Goal: Information Seeking & Learning: Find specific fact

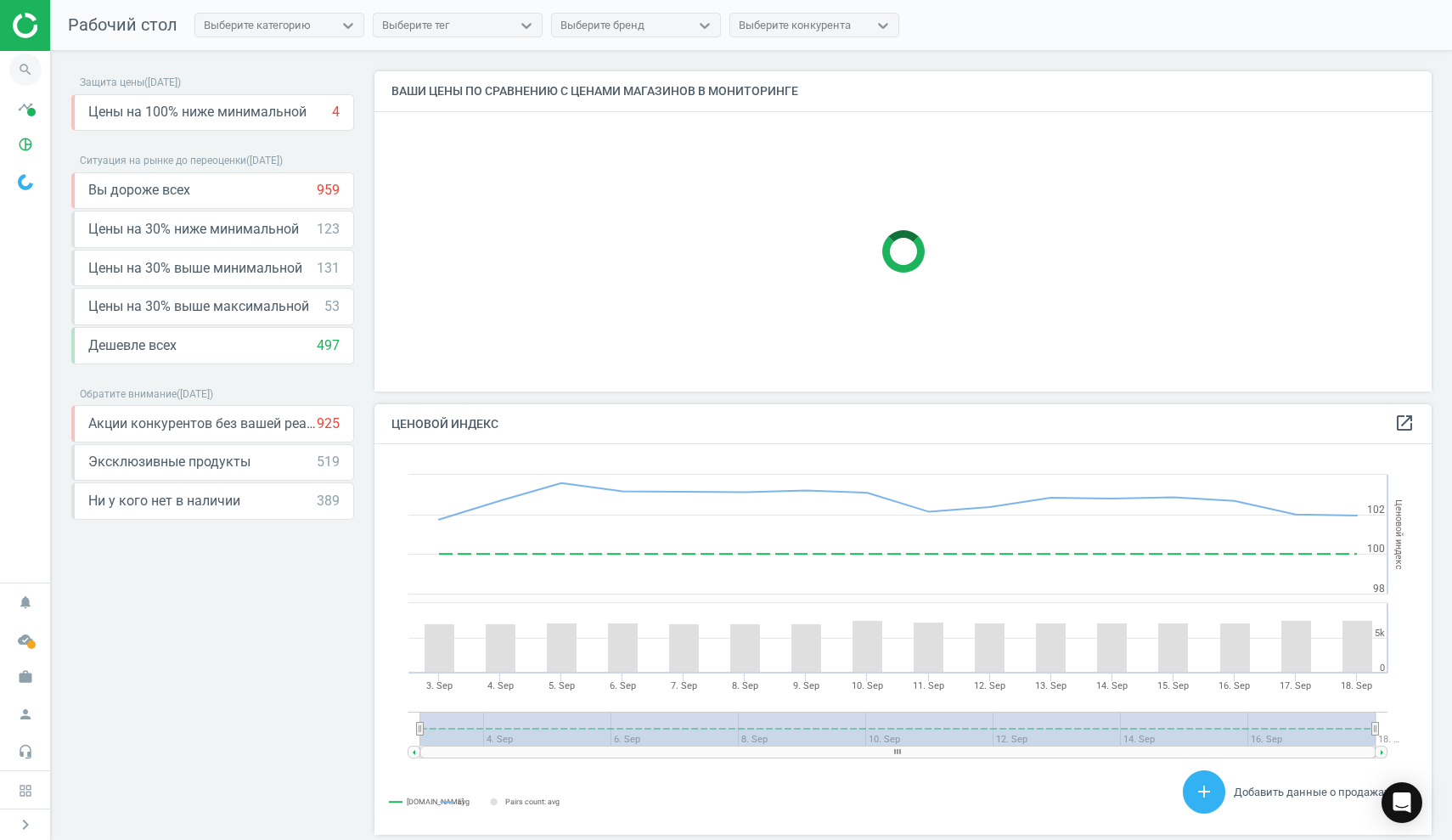
scroll to position [391, 1059]
click at [23, 67] on icon "search" at bounding box center [25, 69] width 32 height 32
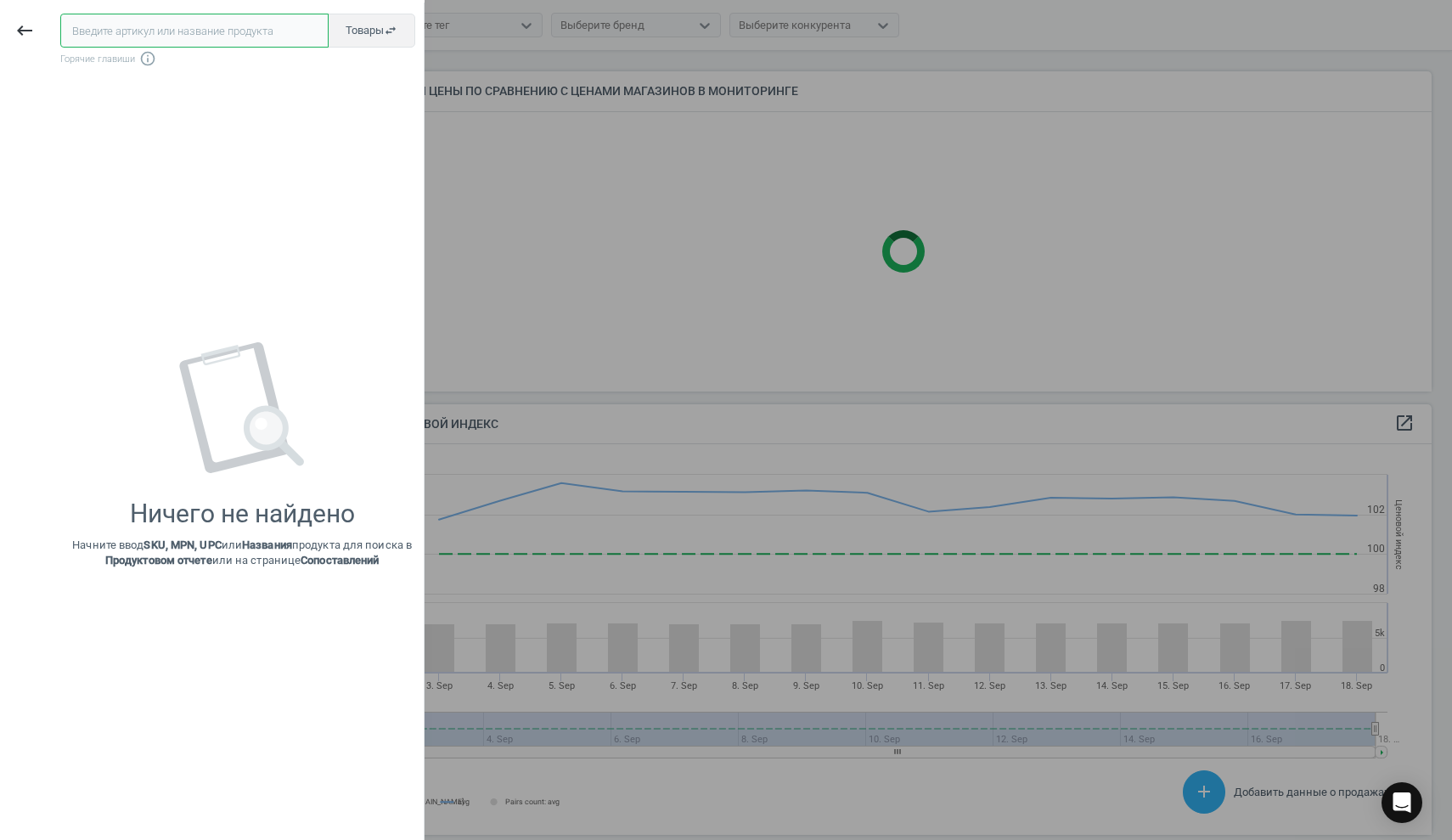
paste input "602928"
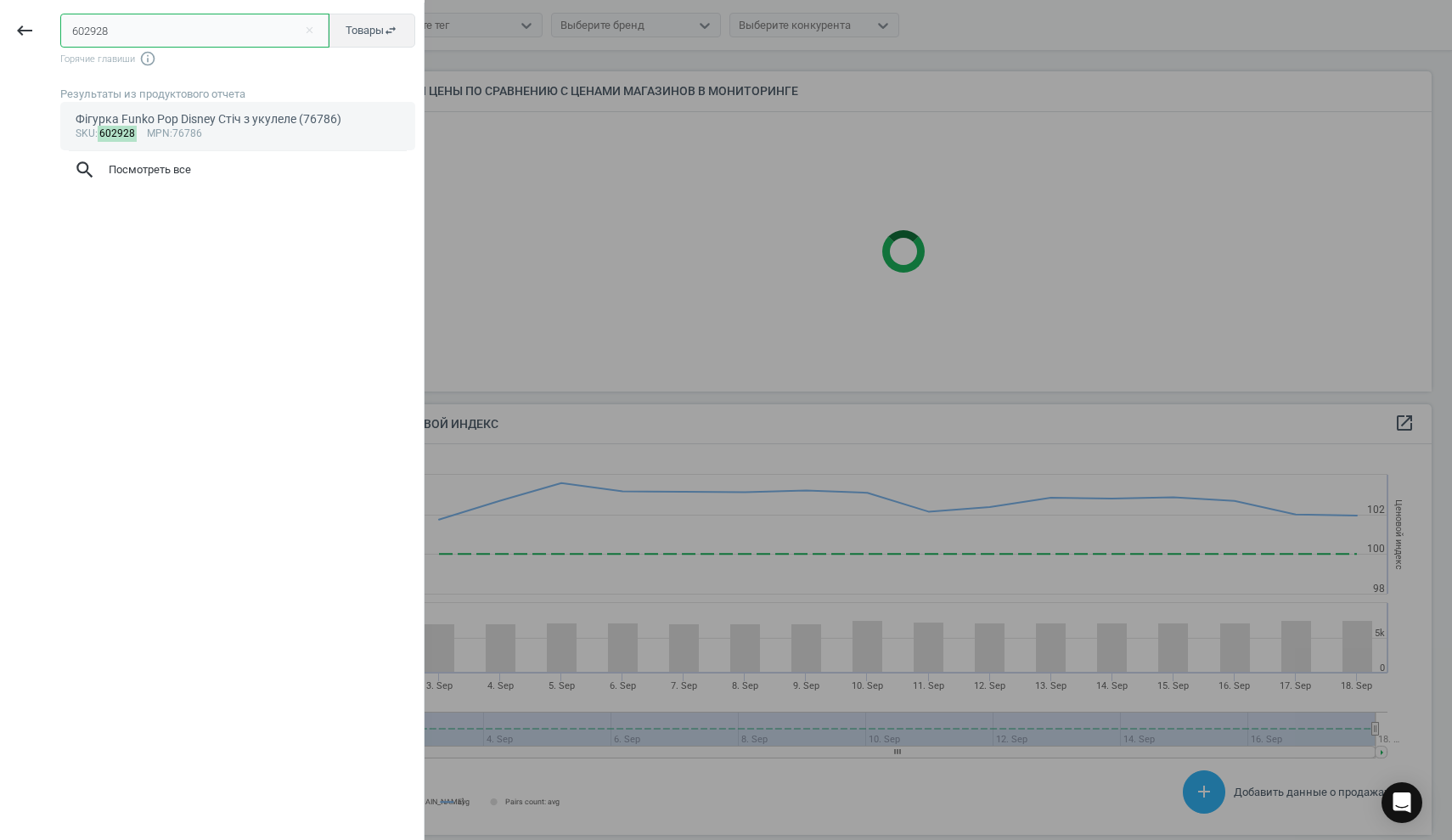
type input "602928"
click at [177, 114] on div "Фігурка Funko Pop Disney Стіч з укулеле (76786)" at bounding box center [238, 119] width 325 height 16
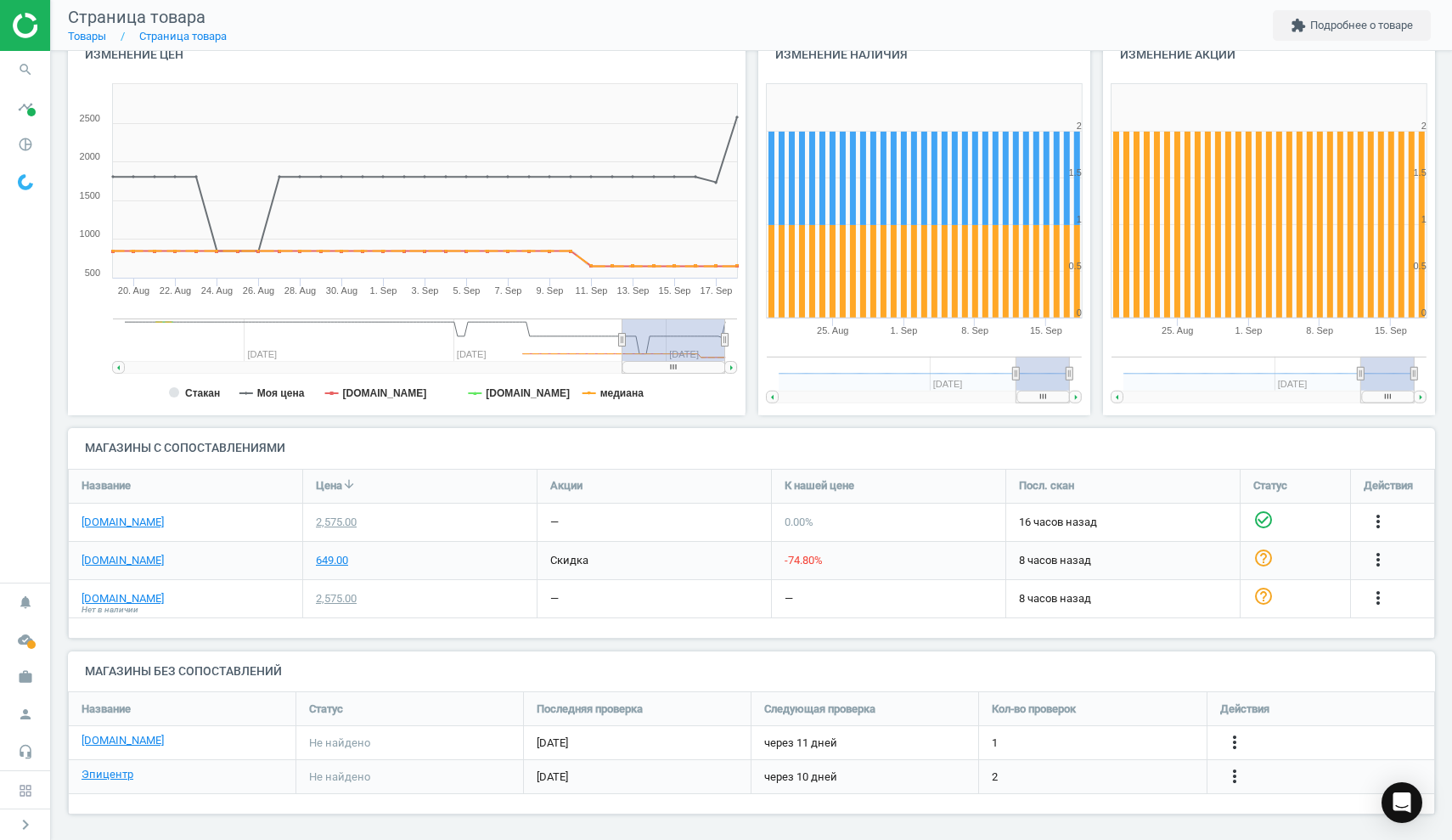
scroll to position [197, 0]
click at [333, 557] on div "649.00" at bounding box center [332, 561] width 32 height 16
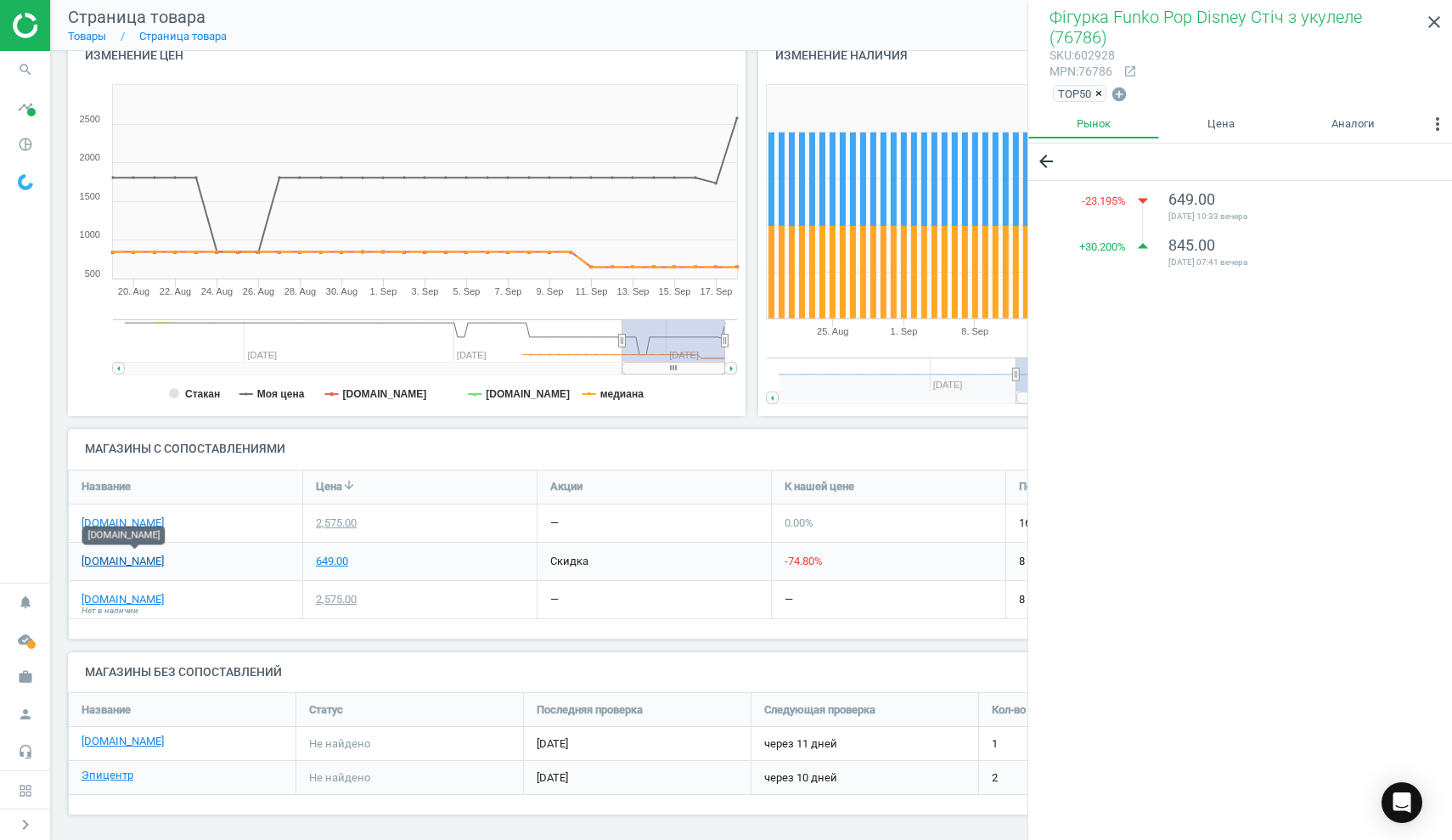
click at [129, 553] on link "[DOMAIN_NAME]" at bounding box center [122, 561] width 82 height 16
click at [95, 515] on link "[DOMAIN_NAME]" at bounding box center [122, 523] width 82 height 16
click at [26, 64] on icon "search" at bounding box center [25, 69] width 32 height 32
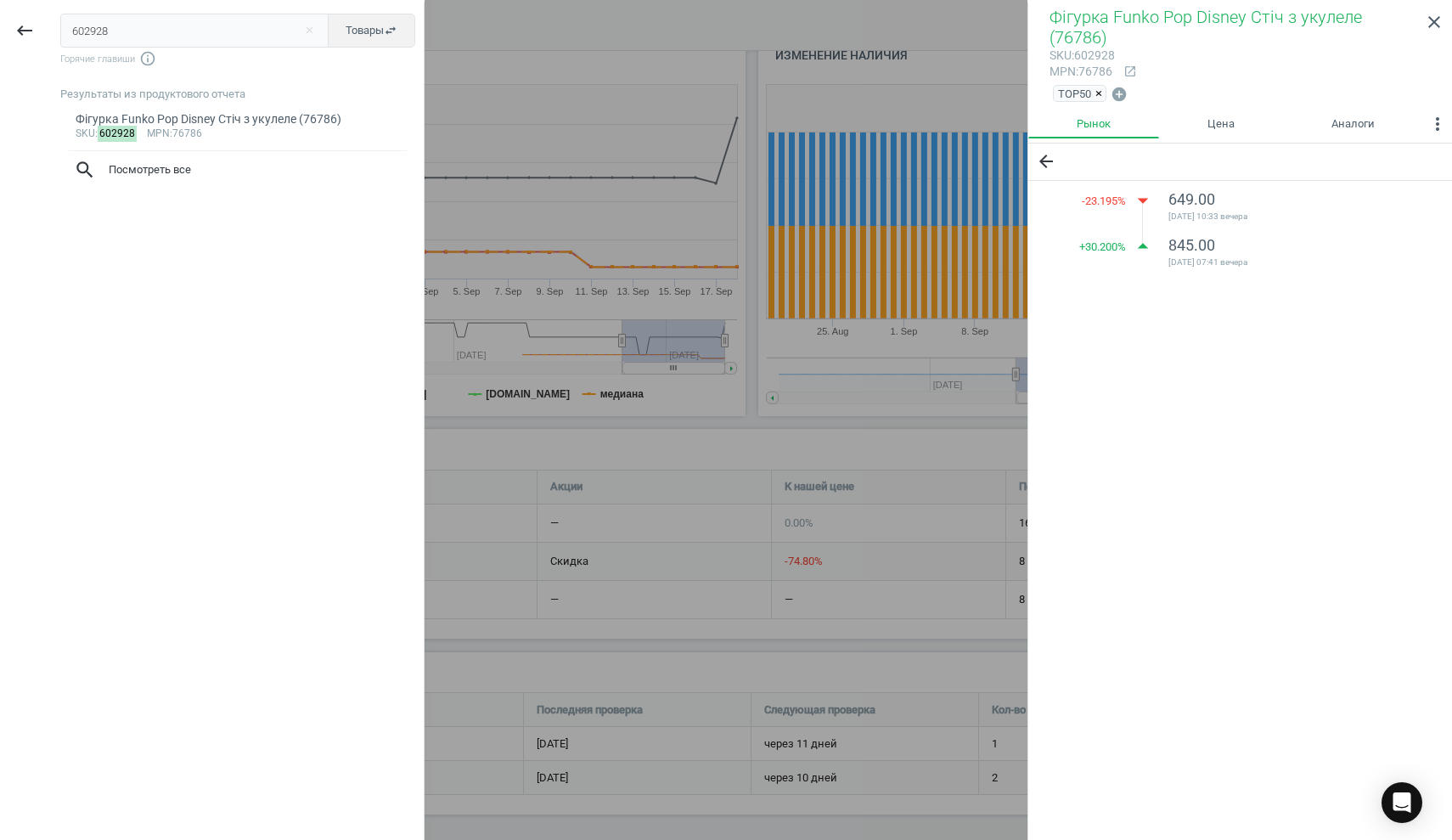
drag, startPoint x: 124, startPoint y: 29, endPoint x: 56, endPoint y: 29, distance: 68.0
click at [56, 29] on div "602928 close Товары swap_horiz Горячие главиши info_outline Результаты из проду…" at bounding box center [236, 422] width 375 height 840
type input "603515"
click at [152, 127] on div "Фігурка Funko Pop Demon slayer [PERSON_NAME] (83720)" at bounding box center [238, 119] width 325 height 16
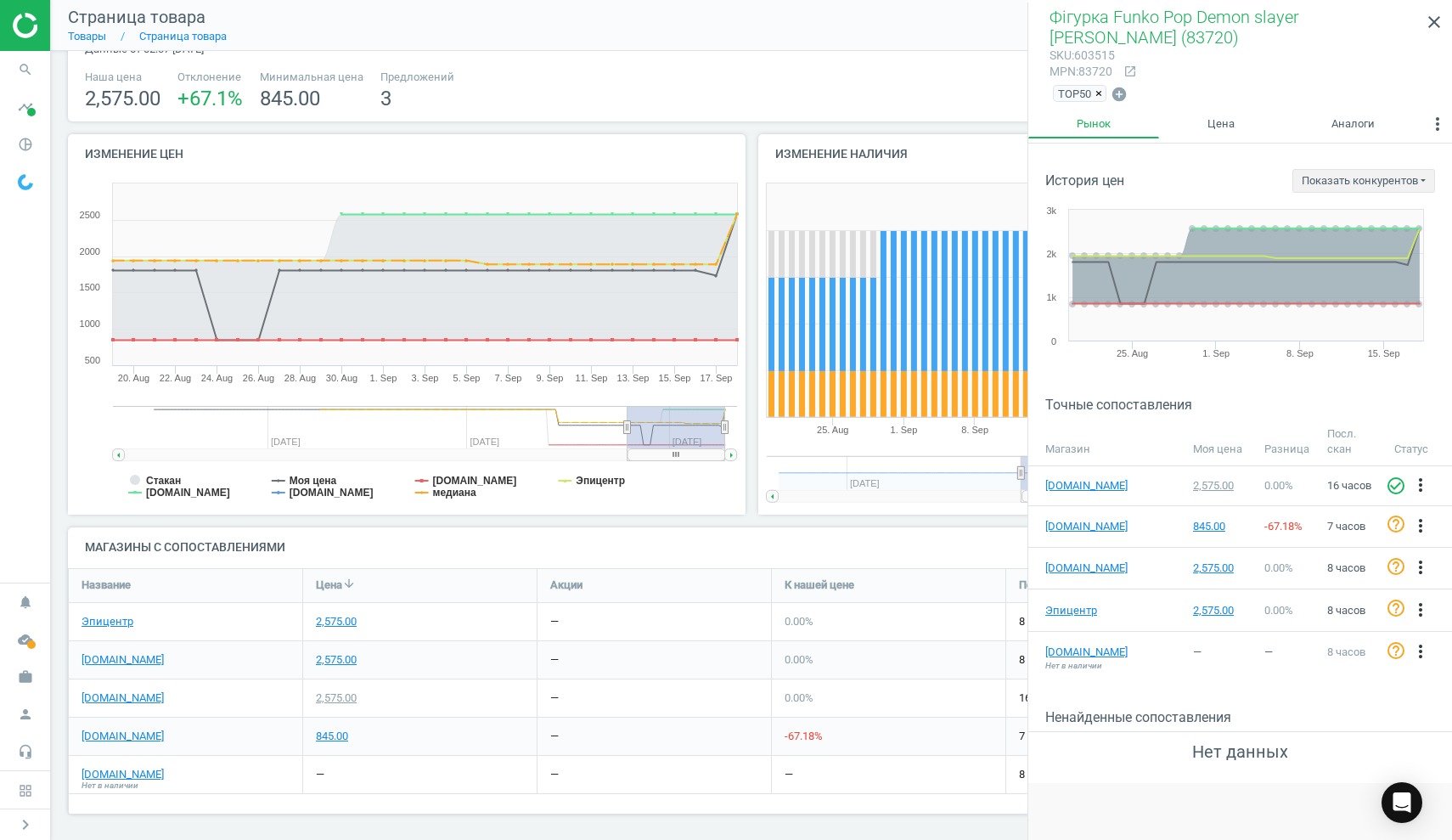
scroll to position [97, 0]
click at [141, 729] on link "[DOMAIN_NAME]" at bounding box center [122, 737] width 82 height 16
click at [28, 72] on icon "search" at bounding box center [25, 69] width 32 height 32
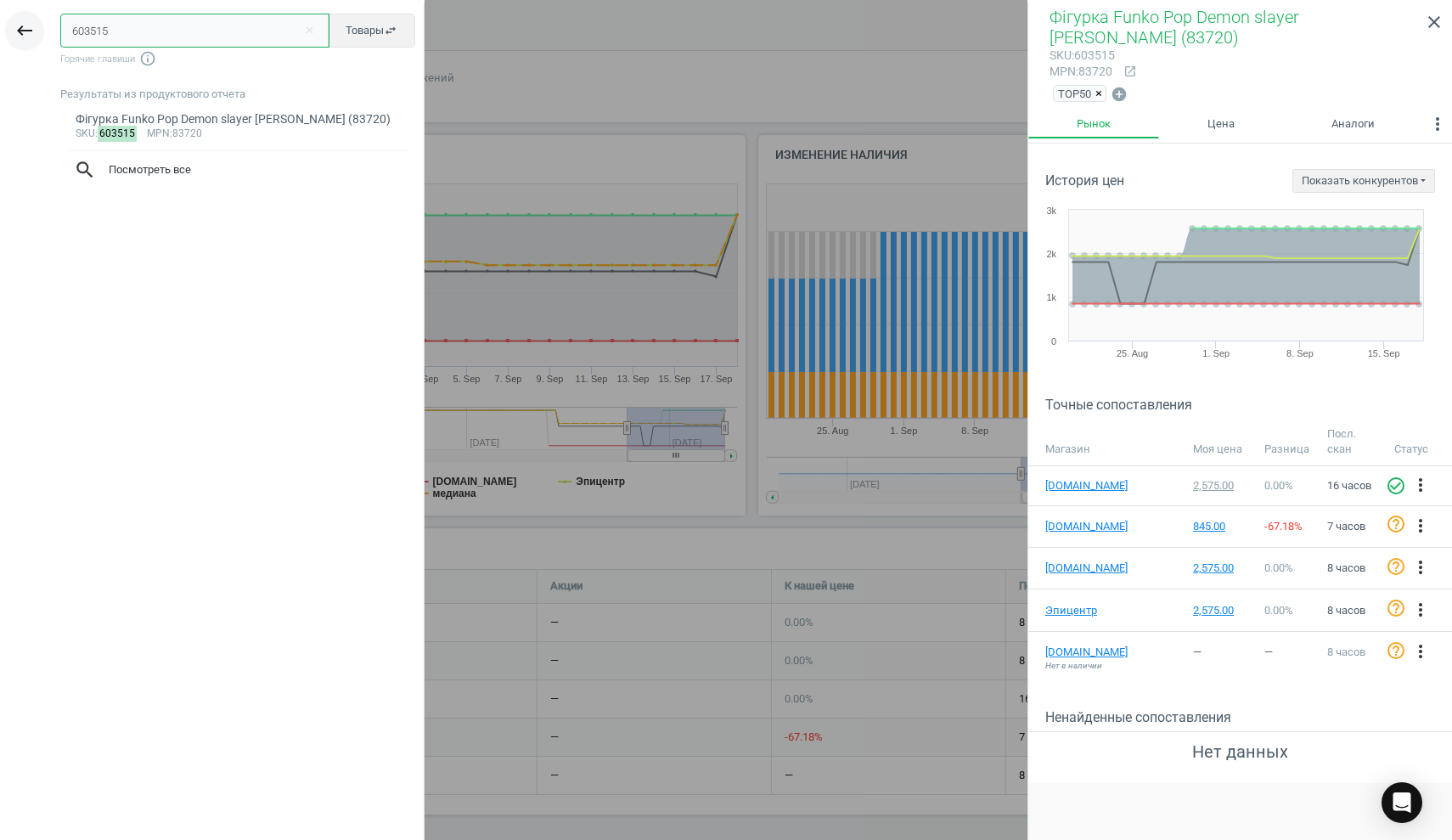
drag, startPoint x: 140, startPoint y: 25, endPoint x: 31, endPoint y: 20, distance: 109.1
click at [31, 20] on div "keyboard_backspace 603515 close Товары swap_horiz Горячие главиши info_outline …" at bounding box center [212, 422] width 425 height 840
paste input "12639"
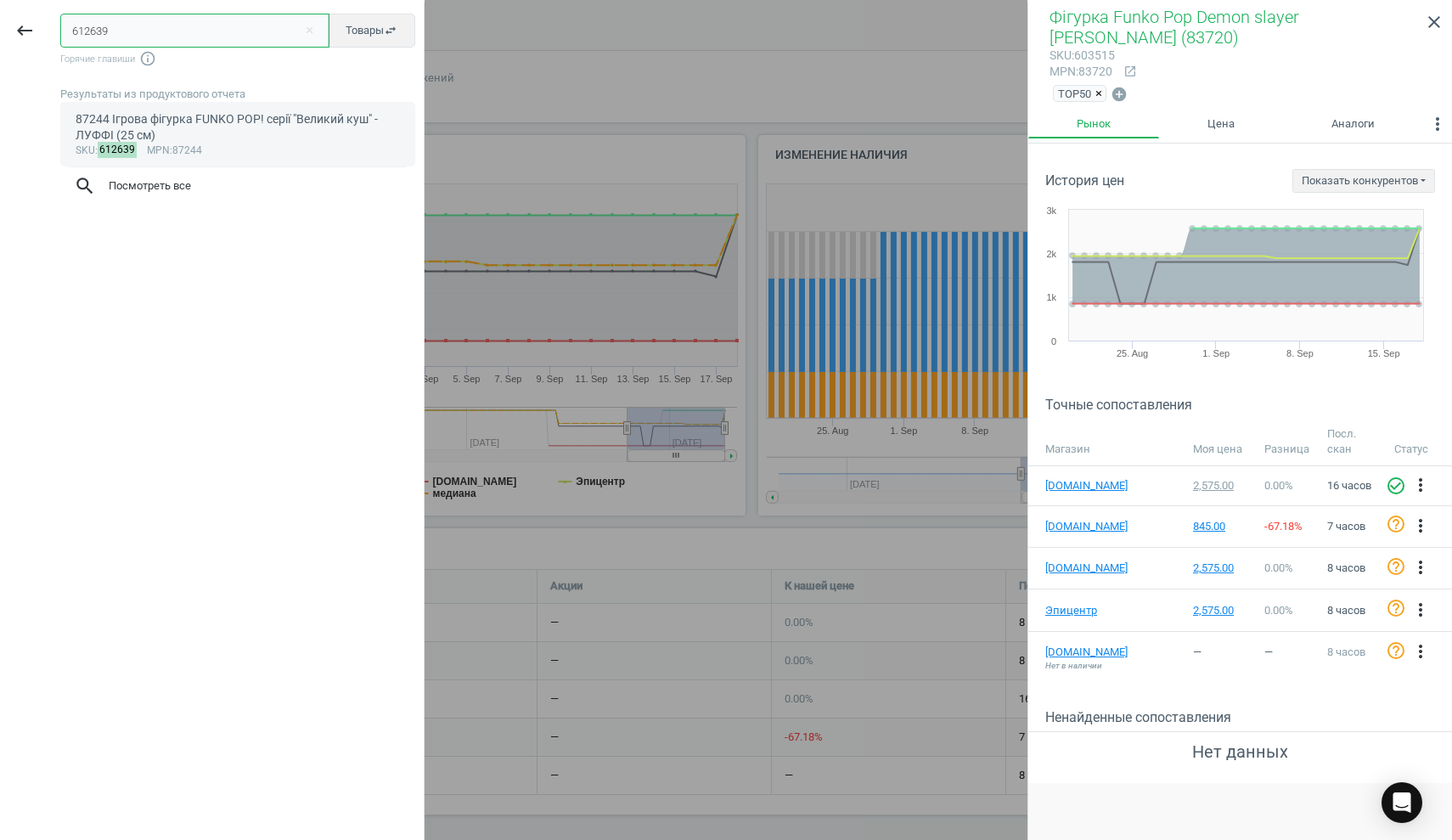
type input "612639"
click at [153, 125] on div "87244 Ігрова фігурка FUNKO POP! cерії "Великий куш" - ЛУФФІ (25 см)" at bounding box center [238, 128] width 325 height 33
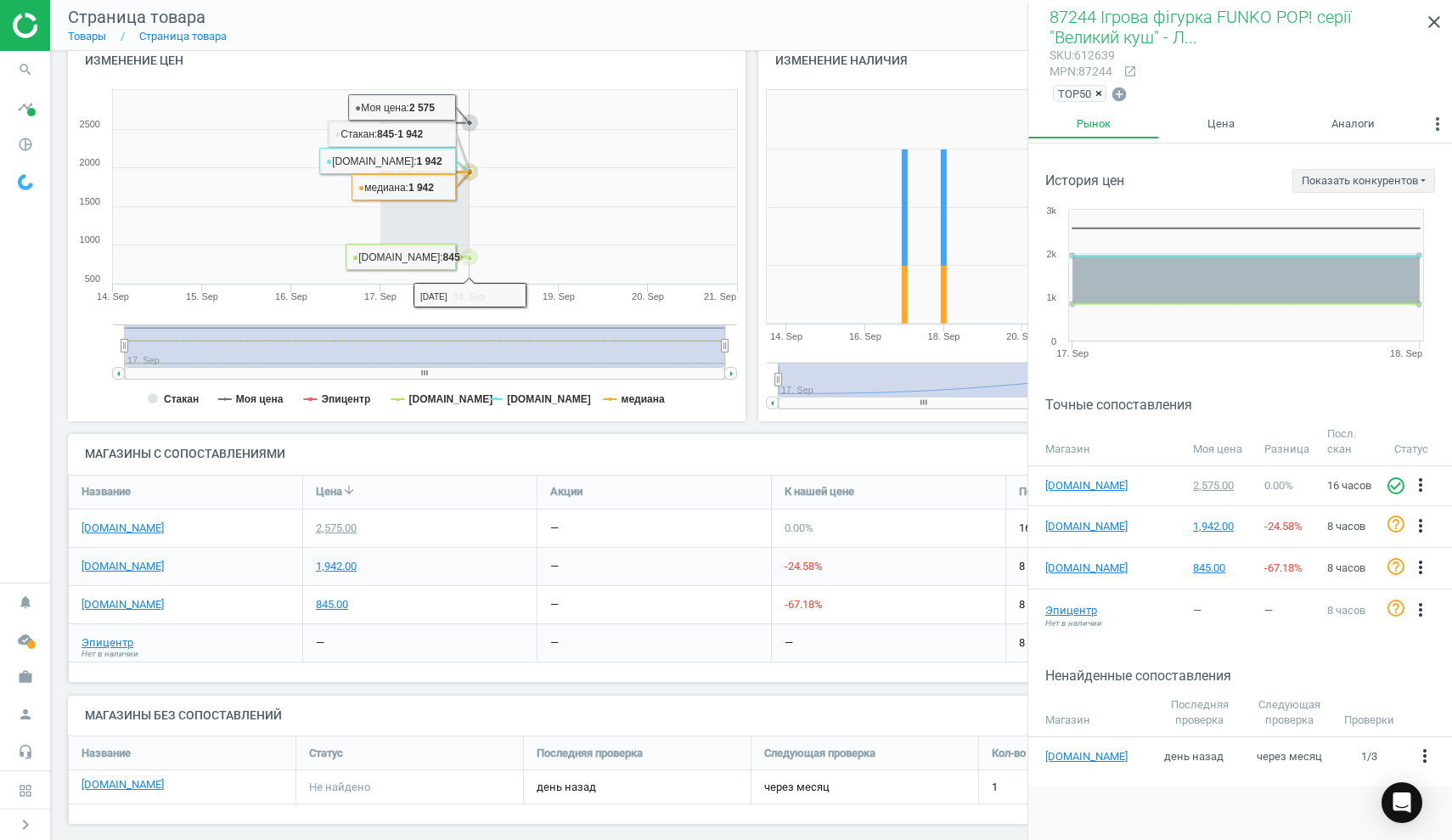
scroll to position [200, 0]
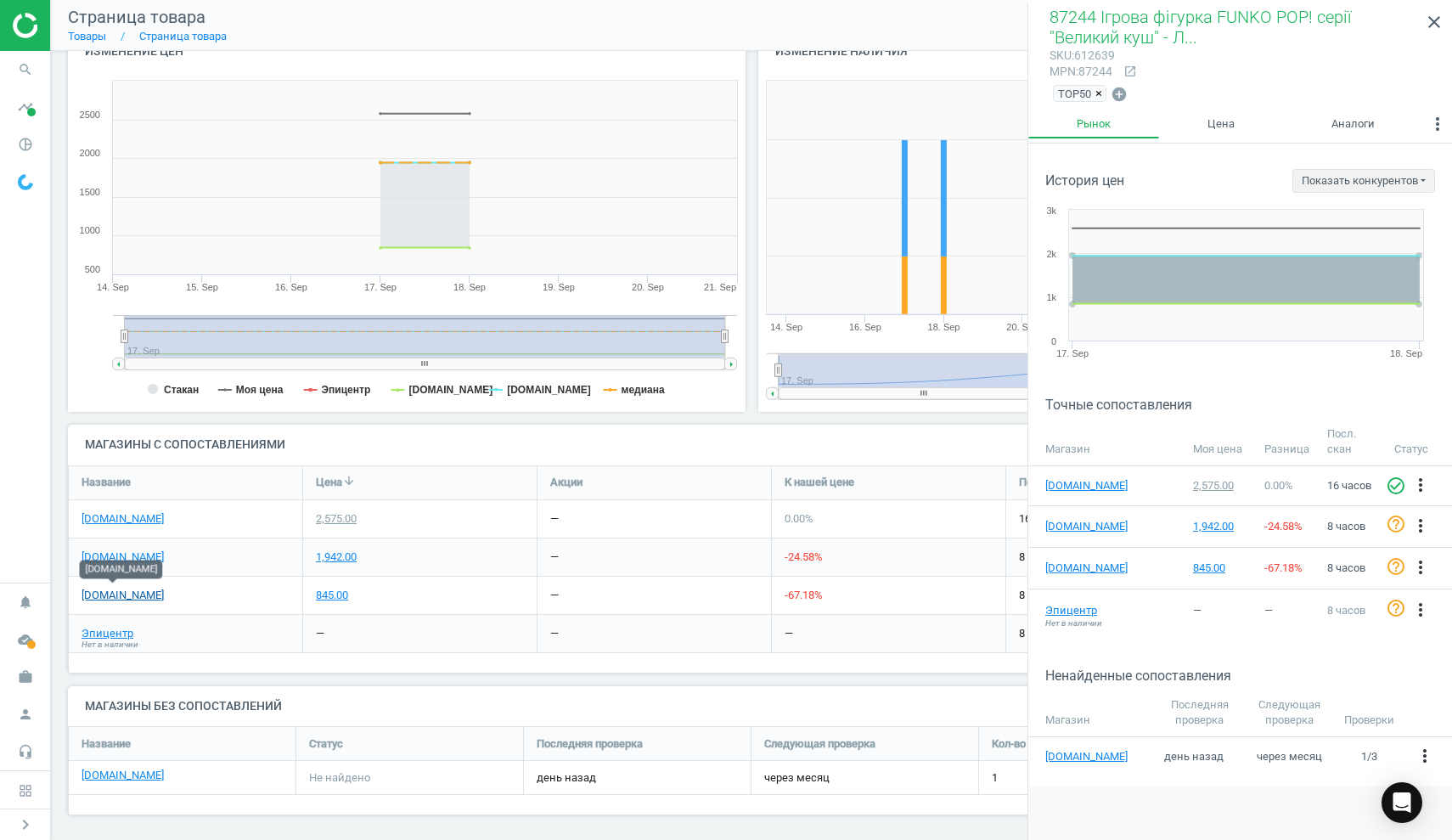
click at [119, 589] on link "[DOMAIN_NAME]" at bounding box center [122, 596] width 82 height 16
click at [18, 63] on icon "search" at bounding box center [25, 69] width 32 height 32
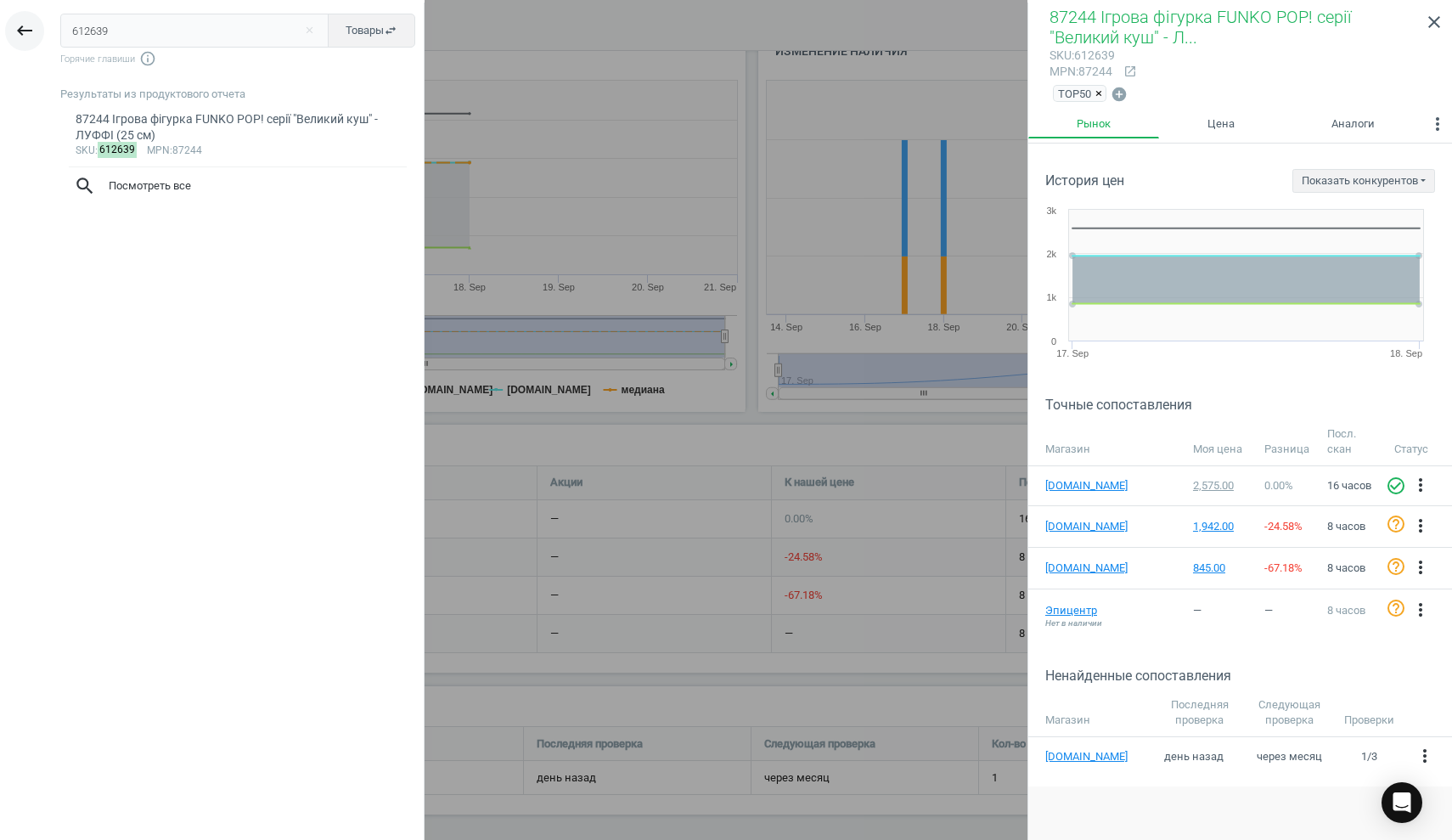
drag, startPoint x: 129, startPoint y: 33, endPoint x: 14, endPoint y: 22, distance: 115.5
click at [14, 22] on div "keyboard_backspace 612639 close Товары swap_horiz Горячие главиши info_outline …" at bounding box center [212, 422] width 425 height 840
type input "585719"
click at [177, 126] on div "Інтерактивна іграшка My Fuzzy Friends Лабрадудель Моджі (18207-UKR-ENG)" at bounding box center [238, 128] width 325 height 33
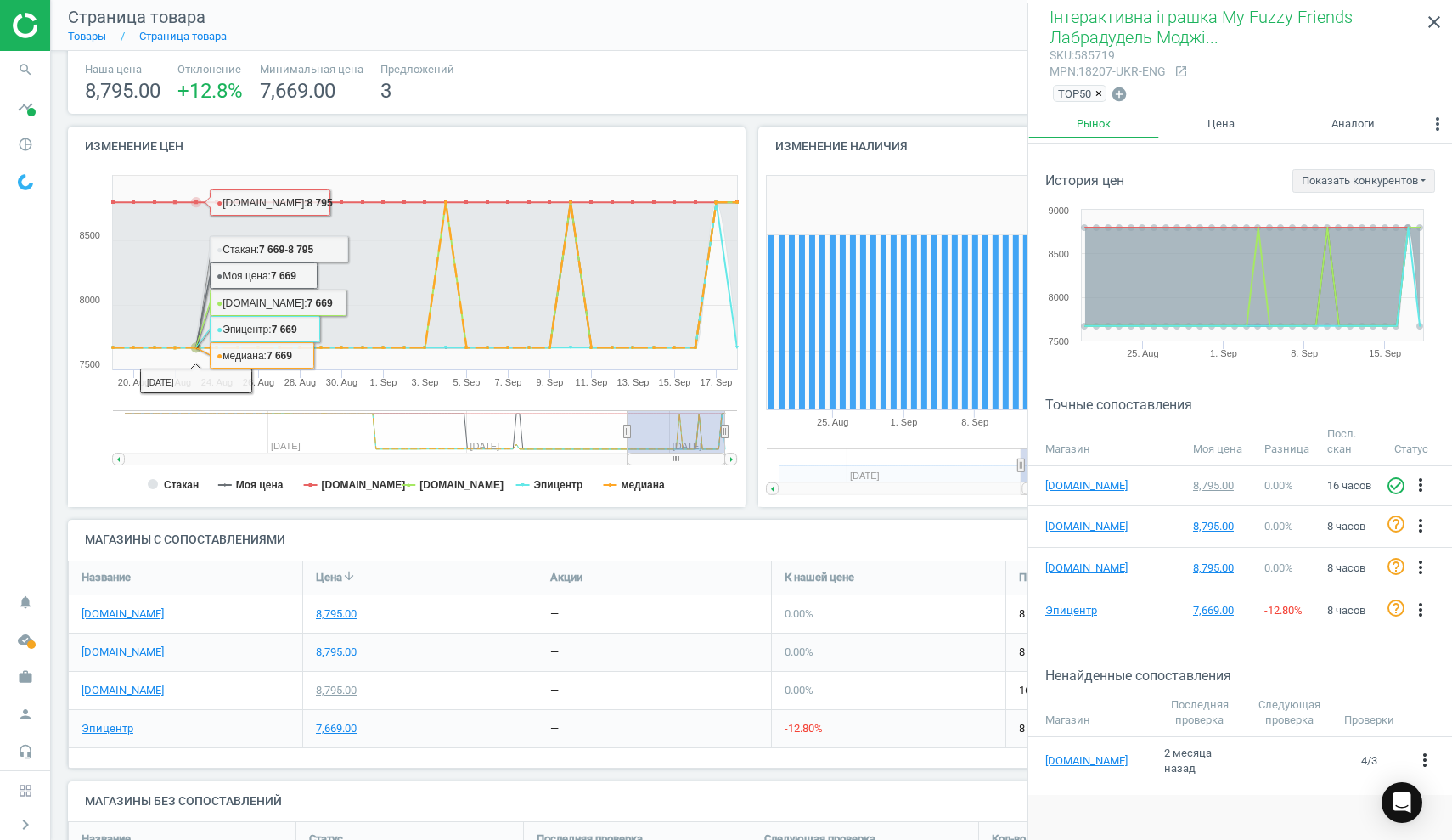
scroll to position [107, 0]
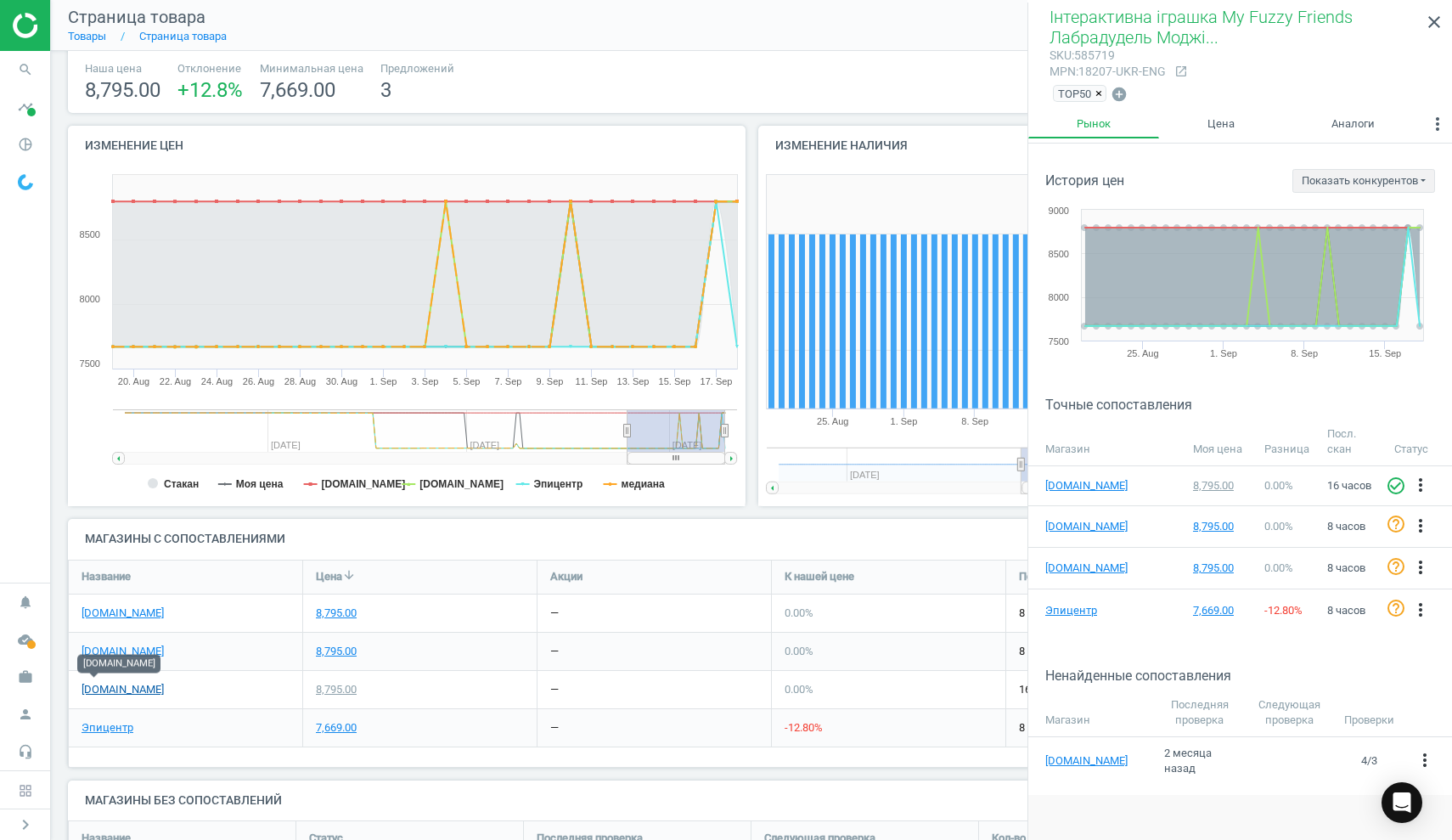
click at [101, 688] on link "[DOMAIN_NAME]" at bounding box center [122, 689] width 82 height 16
click at [342, 720] on div "7,669.00" at bounding box center [337, 728] width 41 height 16
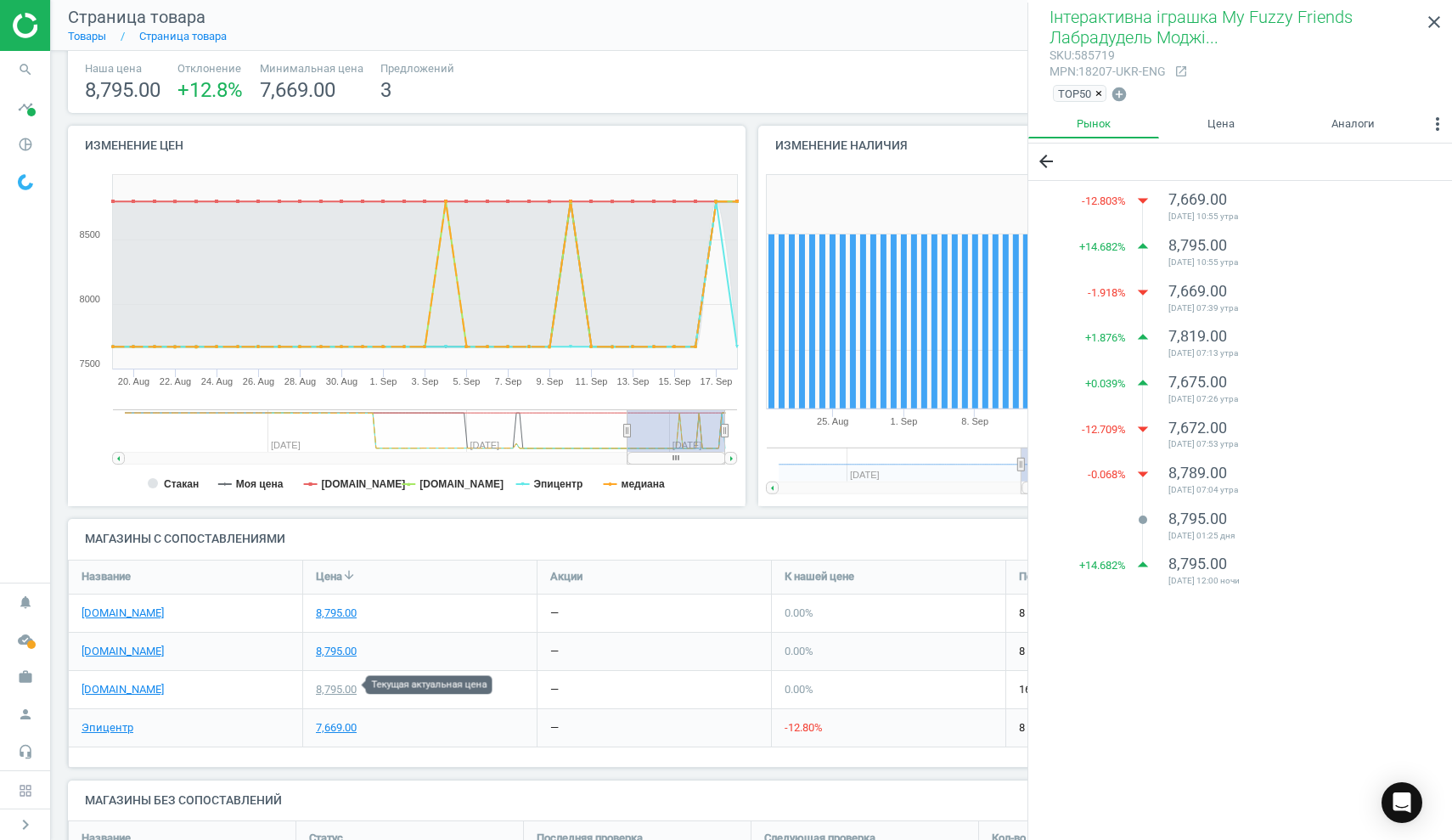
click at [341, 682] on div "8,795.00" at bounding box center [337, 689] width 41 height 16
click at [114, 725] on link "Эпицентр" at bounding box center [107, 728] width 52 height 16
click at [23, 71] on icon "search" at bounding box center [25, 69] width 32 height 32
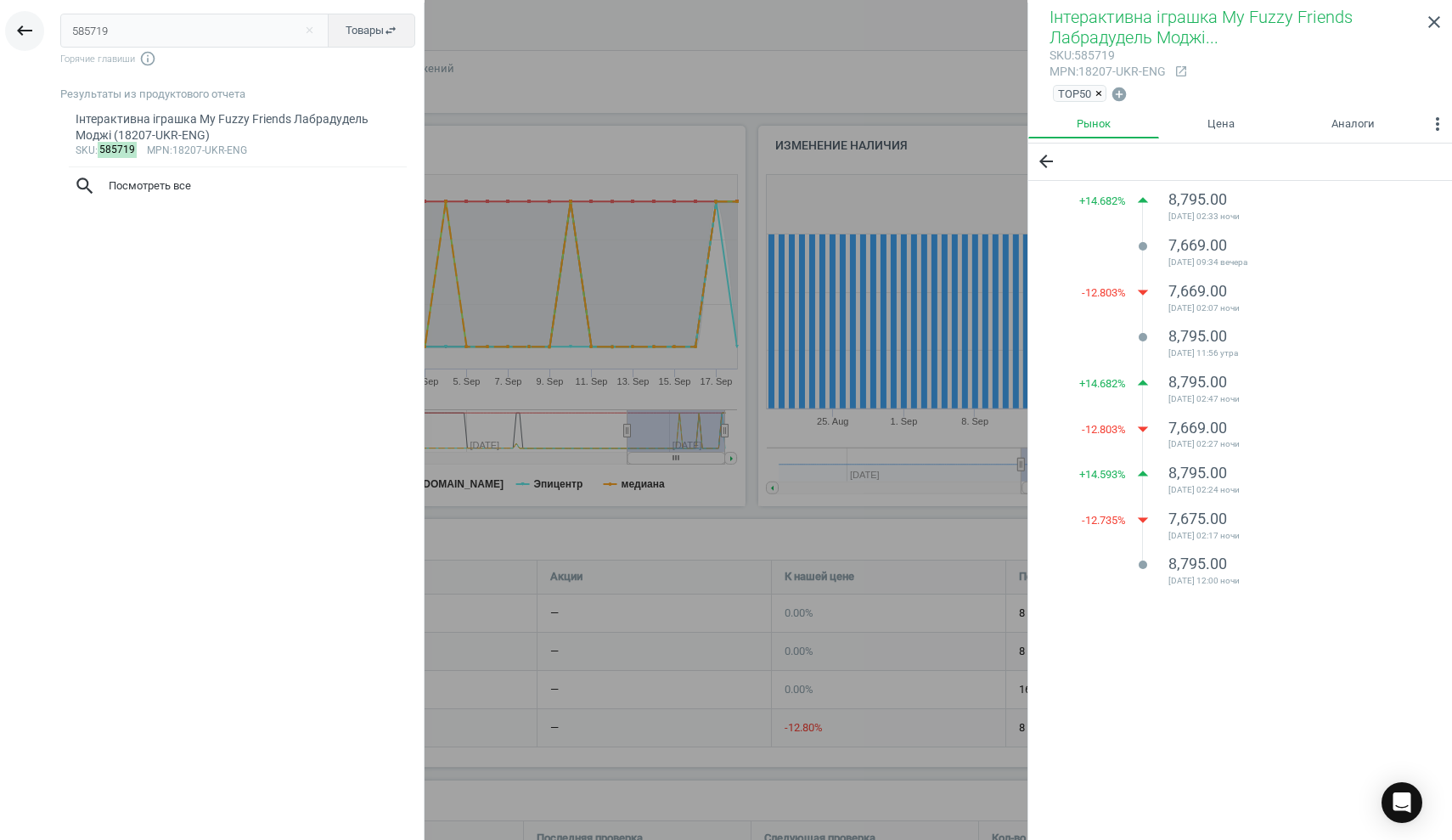
drag, startPoint x: 123, startPoint y: 36, endPoint x: 22, endPoint y: 31, distance: 101.1
click at [22, 32] on div "keyboard_backspace 585719 close Товары swap_horiz Горячие главиши info_outline …" at bounding box center [212, 422] width 425 height 840
type input "608970"
click at [159, 115] on div "Мотоцикл Bambi Racer червоний (M 5739EL-3)" at bounding box center [238, 119] width 325 height 16
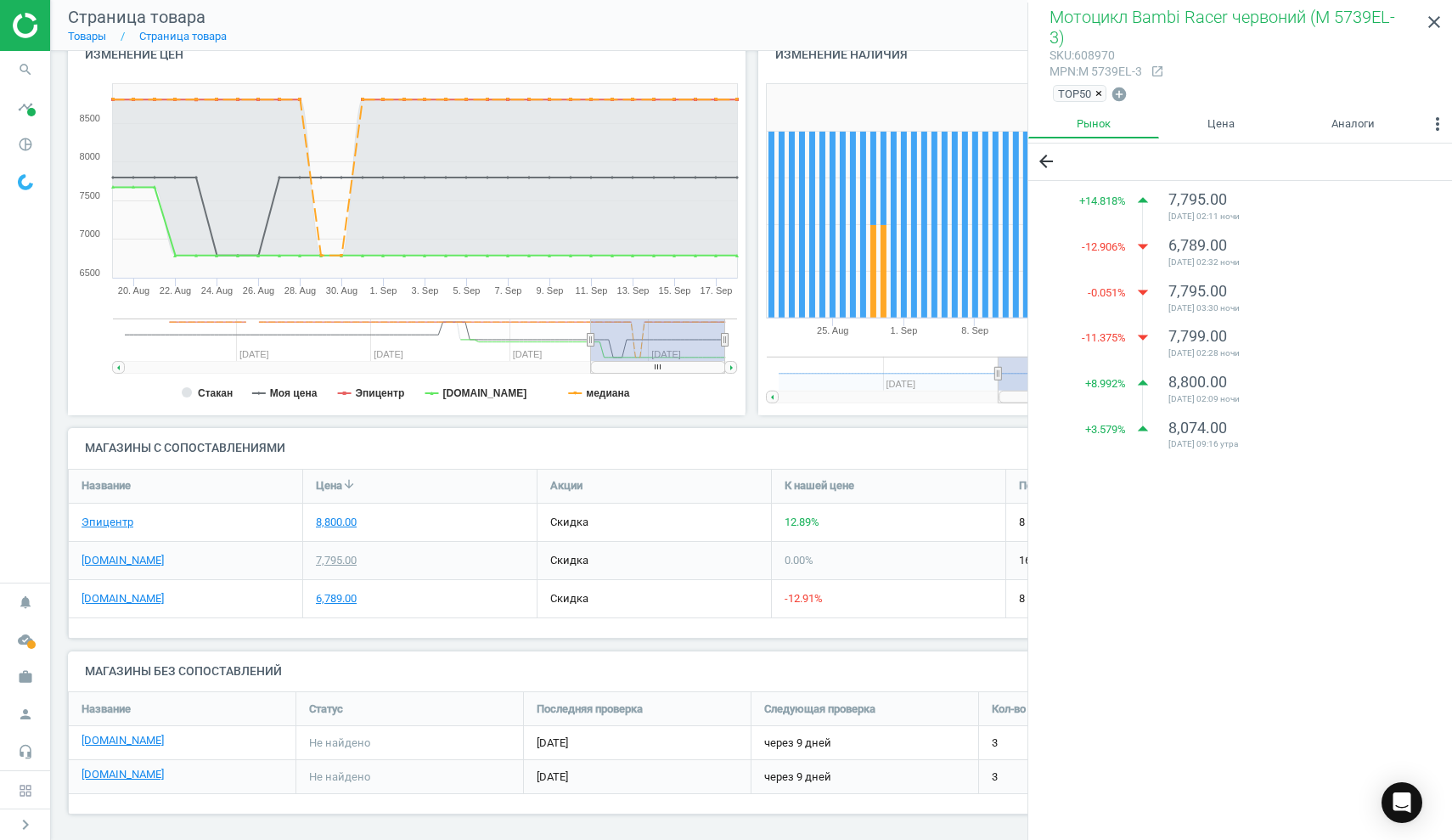
scroll to position [197, 0]
click at [339, 597] on div "6,789.00" at bounding box center [337, 599] width 41 height 16
click at [323, 596] on div "6,789.00" at bounding box center [337, 599] width 41 height 16
click at [349, 592] on div "6,789.00" at bounding box center [337, 599] width 41 height 16
click at [336, 593] on div "6,789.00" at bounding box center [337, 599] width 41 height 16
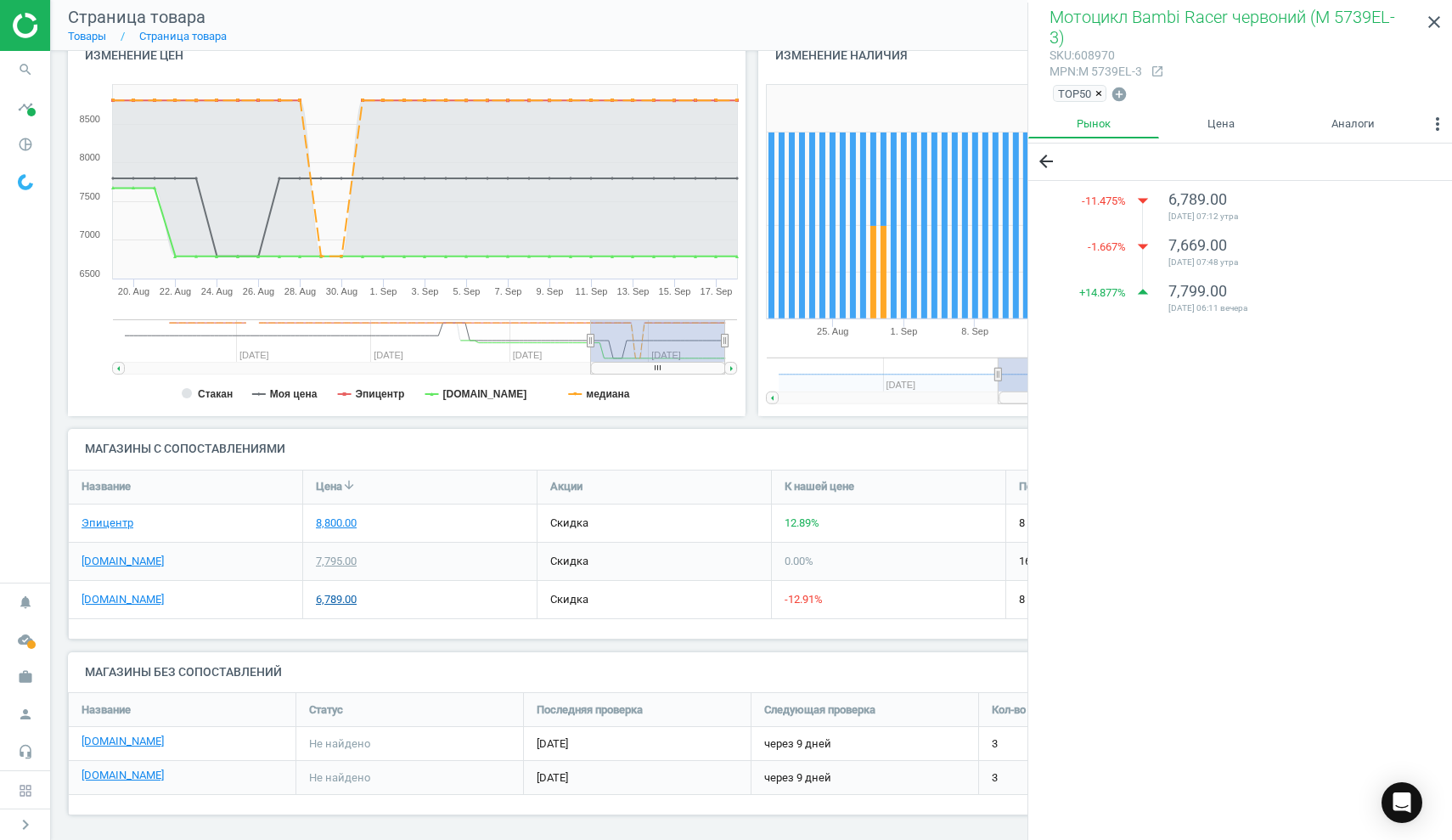
click at [336, 592] on div "6,789.00" at bounding box center [337, 599] width 41 height 16
click at [34, 72] on icon "search" at bounding box center [25, 69] width 32 height 32
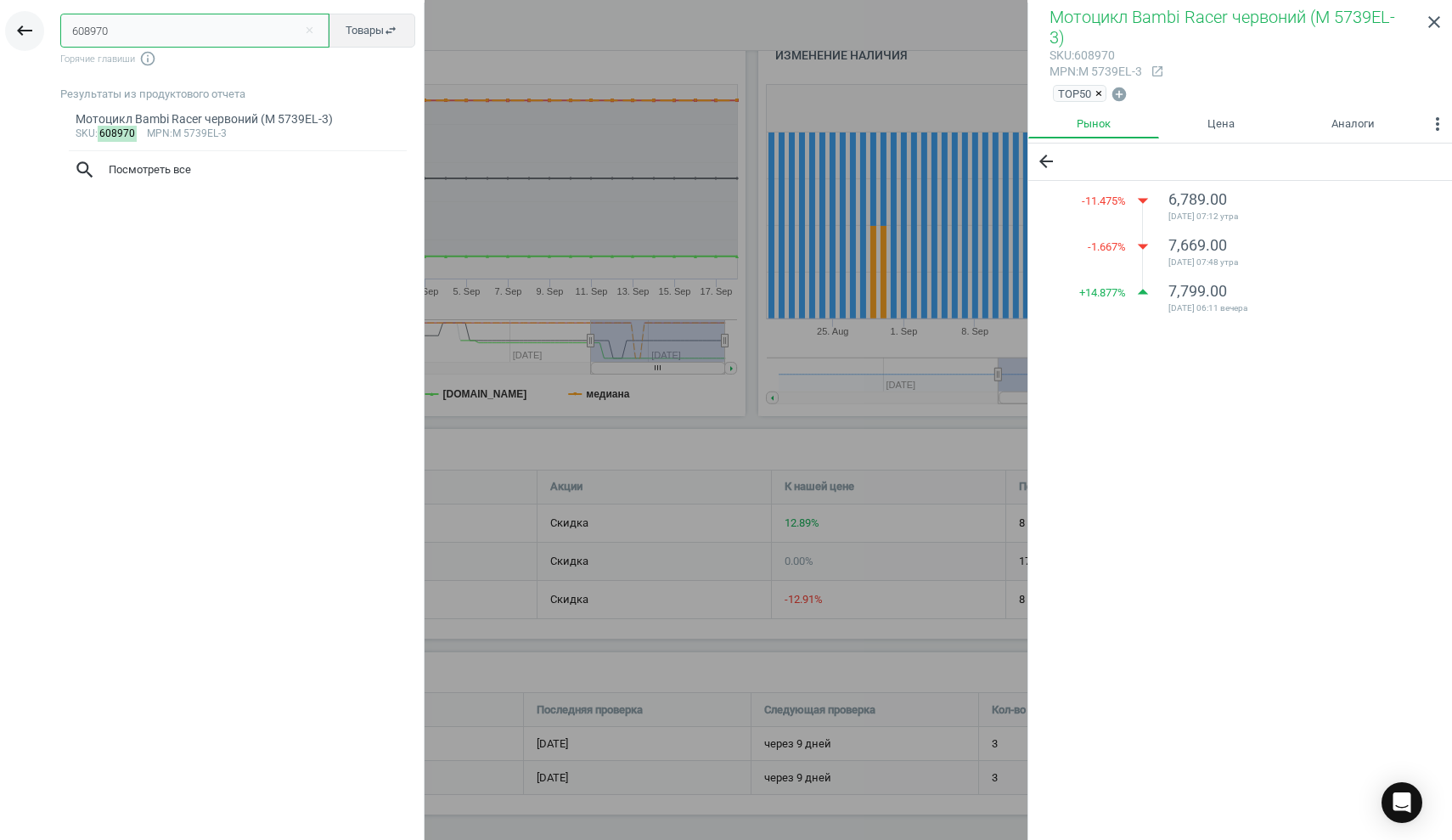
drag, startPoint x: 138, startPoint y: 39, endPoint x: 27, endPoint y: 31, distance: 111.3
click at [28, 30] on div "keyboard_backspace 608970 close Товары swap_horiz Горячие главиши info_outline …" at bounding box center [212, 422] width 425 height 840
paste input "7624"
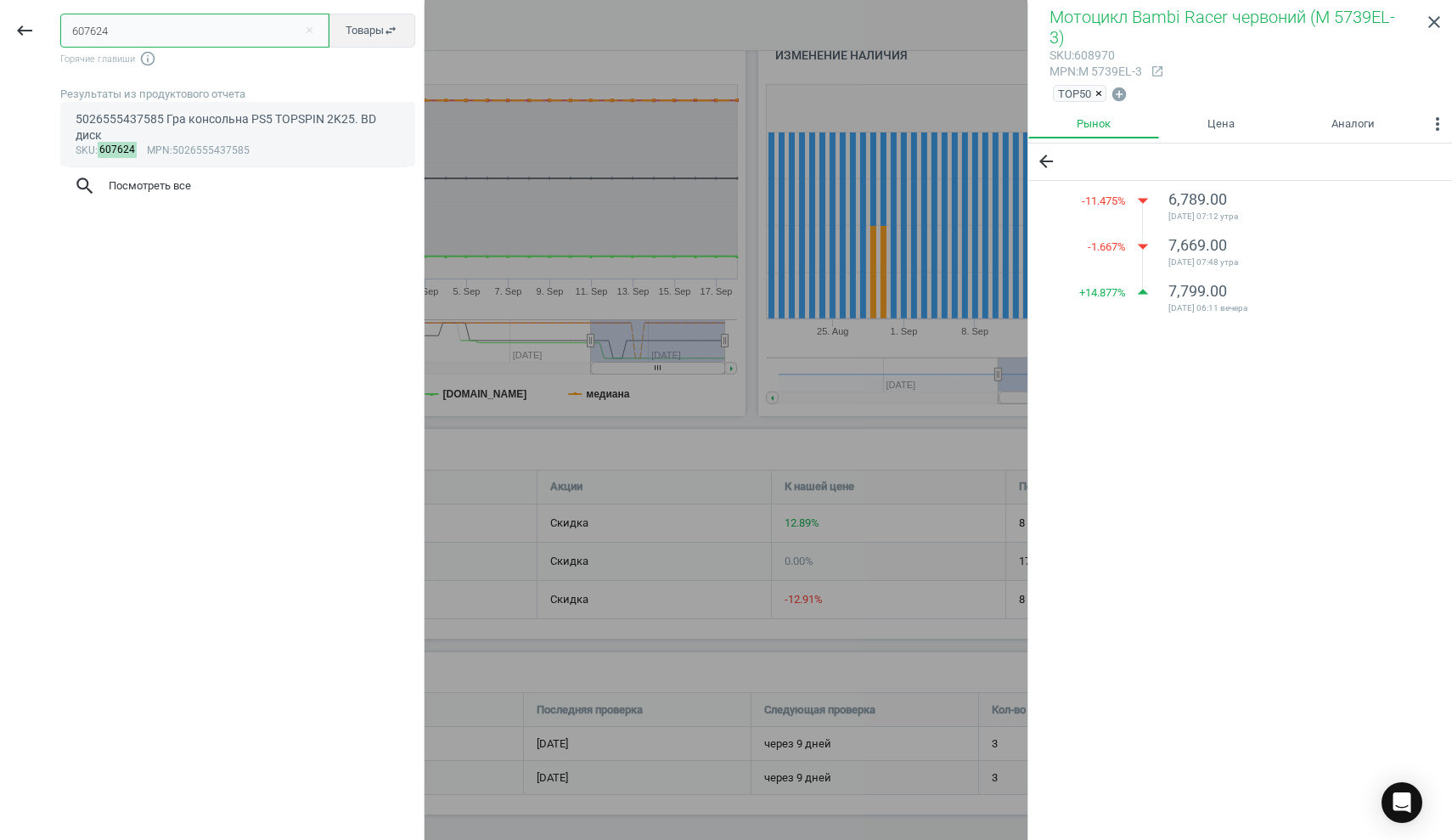
type input "607624"
click at [140, 119] on div "5026555437585 Гра консольна PS5 TOPSPIN 2K25. BD диск" at bounding box center [238, 128] width 325 height 33
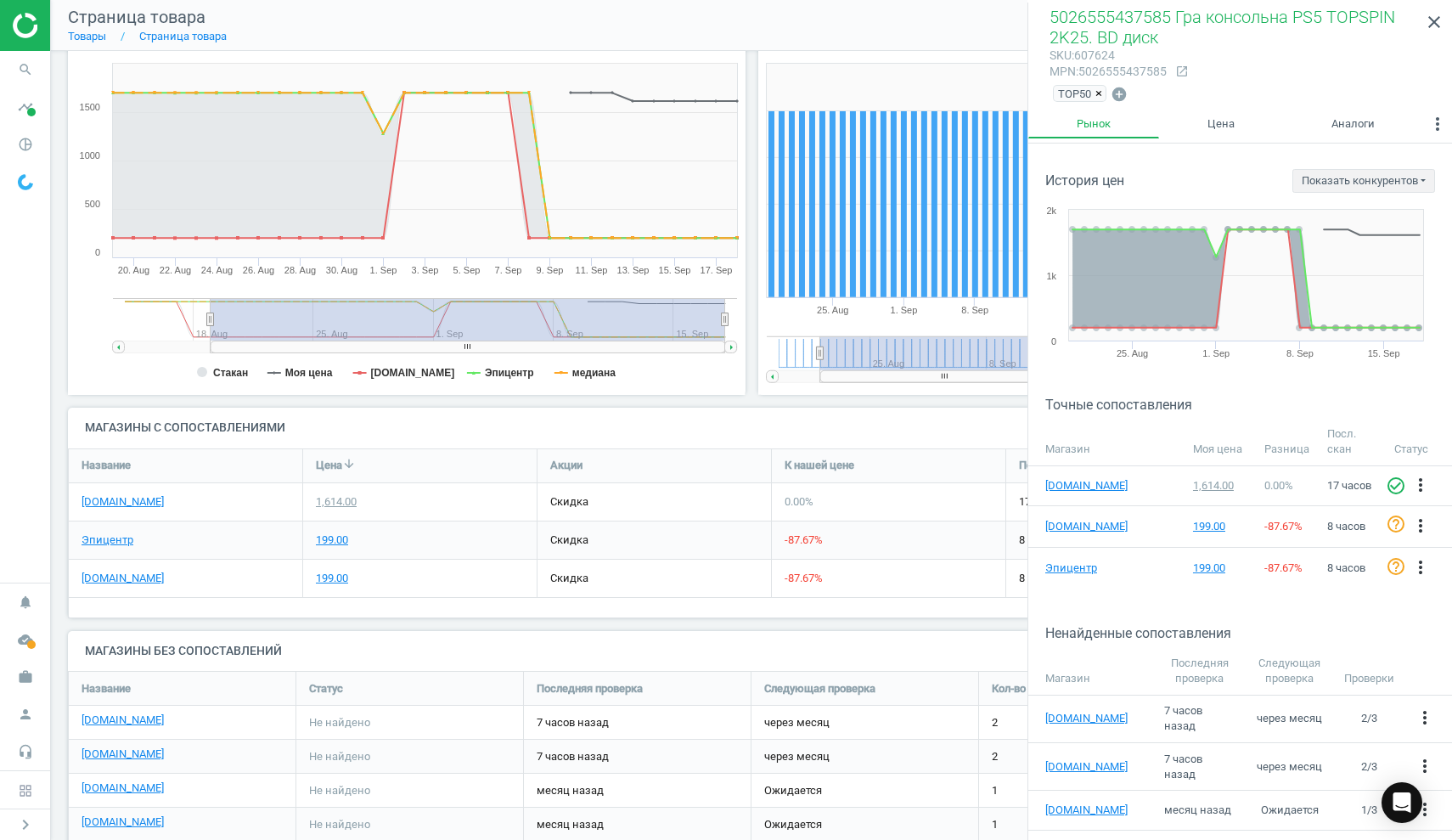
scroll to position [218, 0]
click at [328, 576] on div "199.00" at bounding box center [332, 577] width 32 height 16
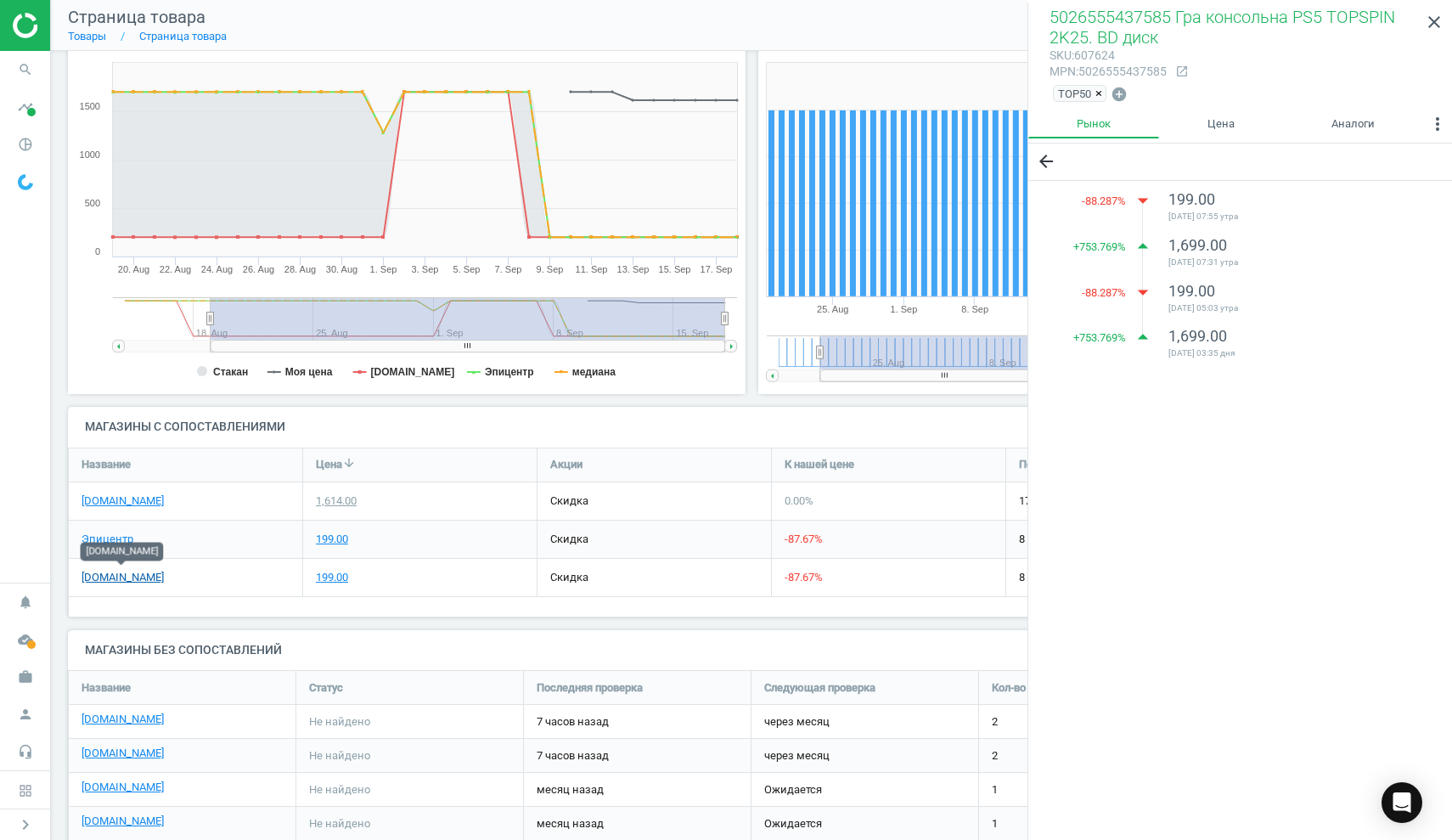
click at [89, 576] on link "[DOMAIN_NAME]" at bounding box center [122, 577] width 82 height 16
click at [20, 66] on icon "search" at bounding box center [25, 69] width 32 height 32
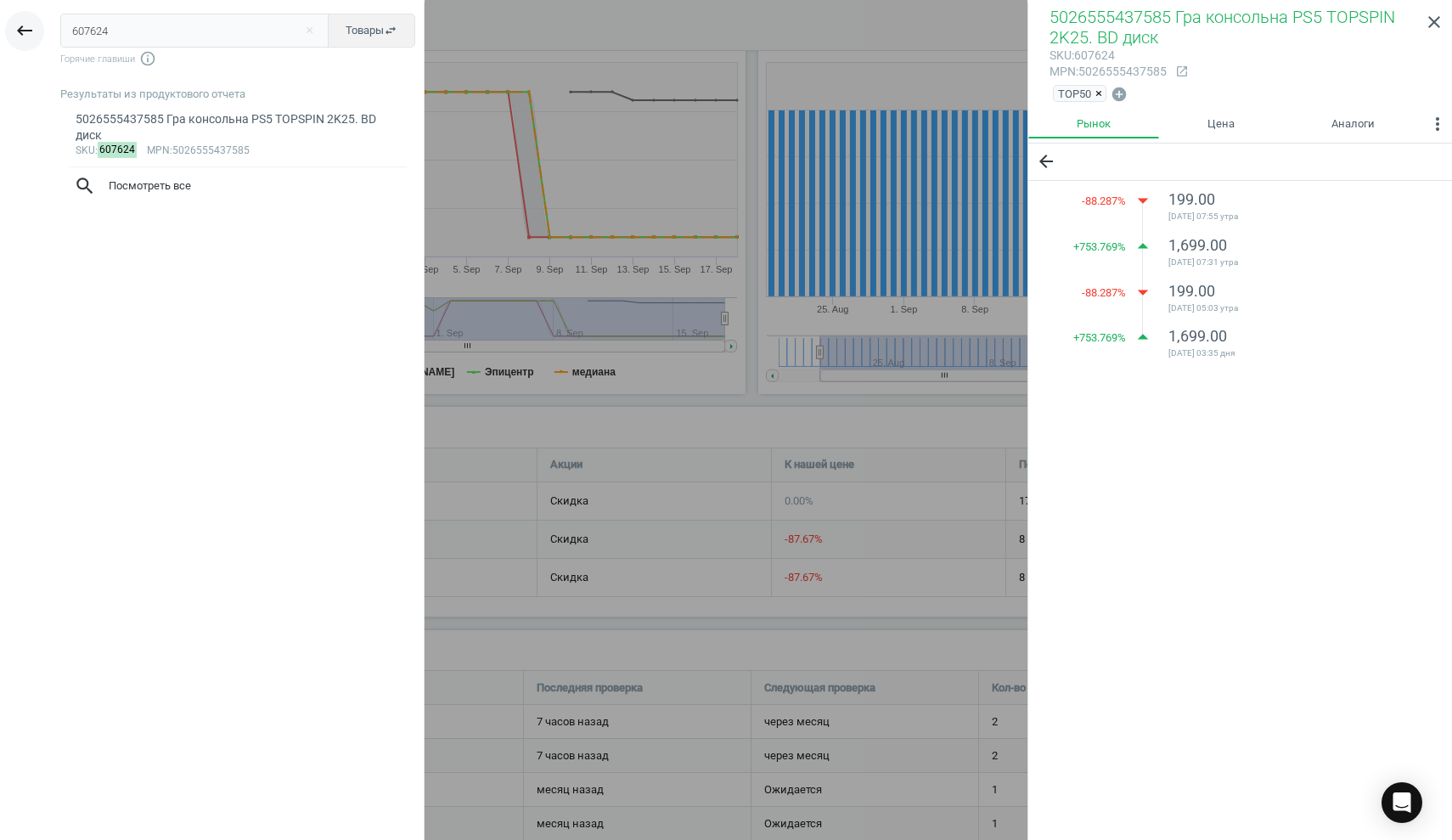
drag, startPoint x: 129, startPoint y: 36, endPoint x: 42, endPoint y: 27, distance: 87.5
click at [42, 26] on div "keyboard_backspace 607624 close Товары swap_horiz Горячие главиши info_outline …" at bounding box center [212, 422] width 425 height 840
type input "614726"
click at [191, 128] on div "85008 Конструктор Pantasy Original - Steampunk Парк Годинникова вежа в стилі ст…" at bounding box center [238, 128] width 325 height 33
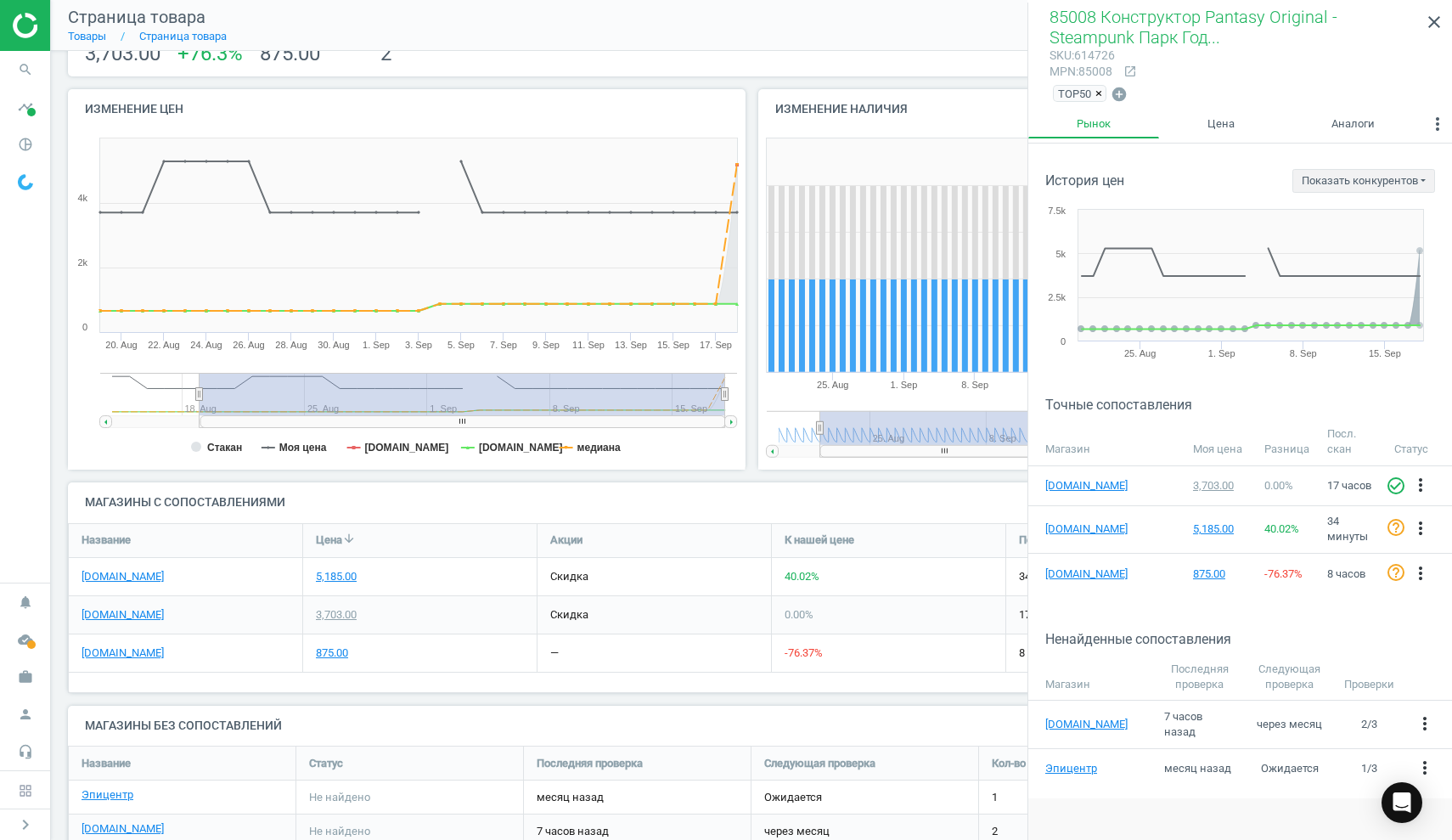
scroll to position [159, 0]
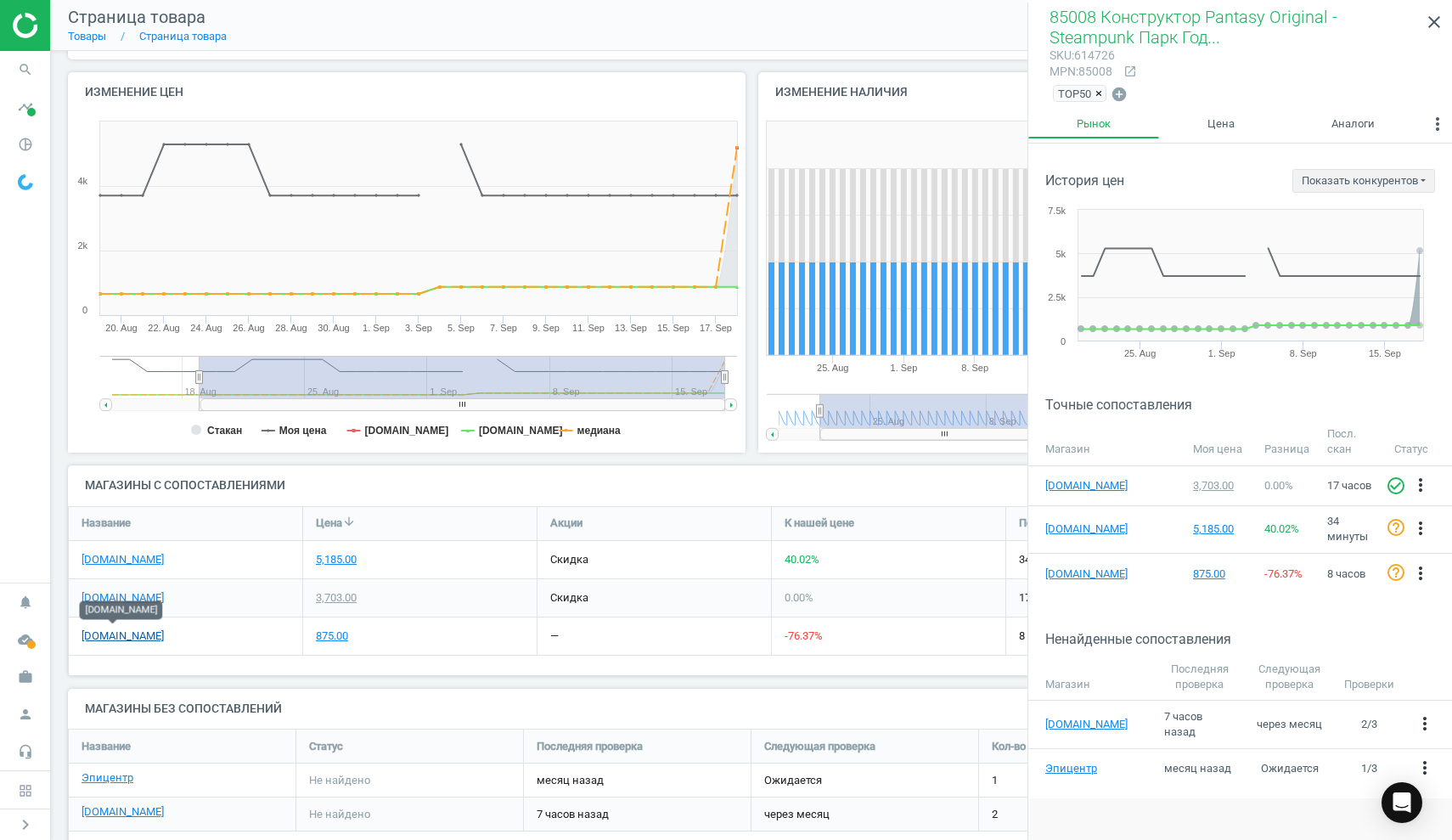
click at [120, 635] on link "[DOMAIN_NAME]" at bounding box center [122, 636] width 82 height 16
click at [148, 554] on link "[DOMAIN_NAME]" at bounding box center [122, 559] width 82 height 16
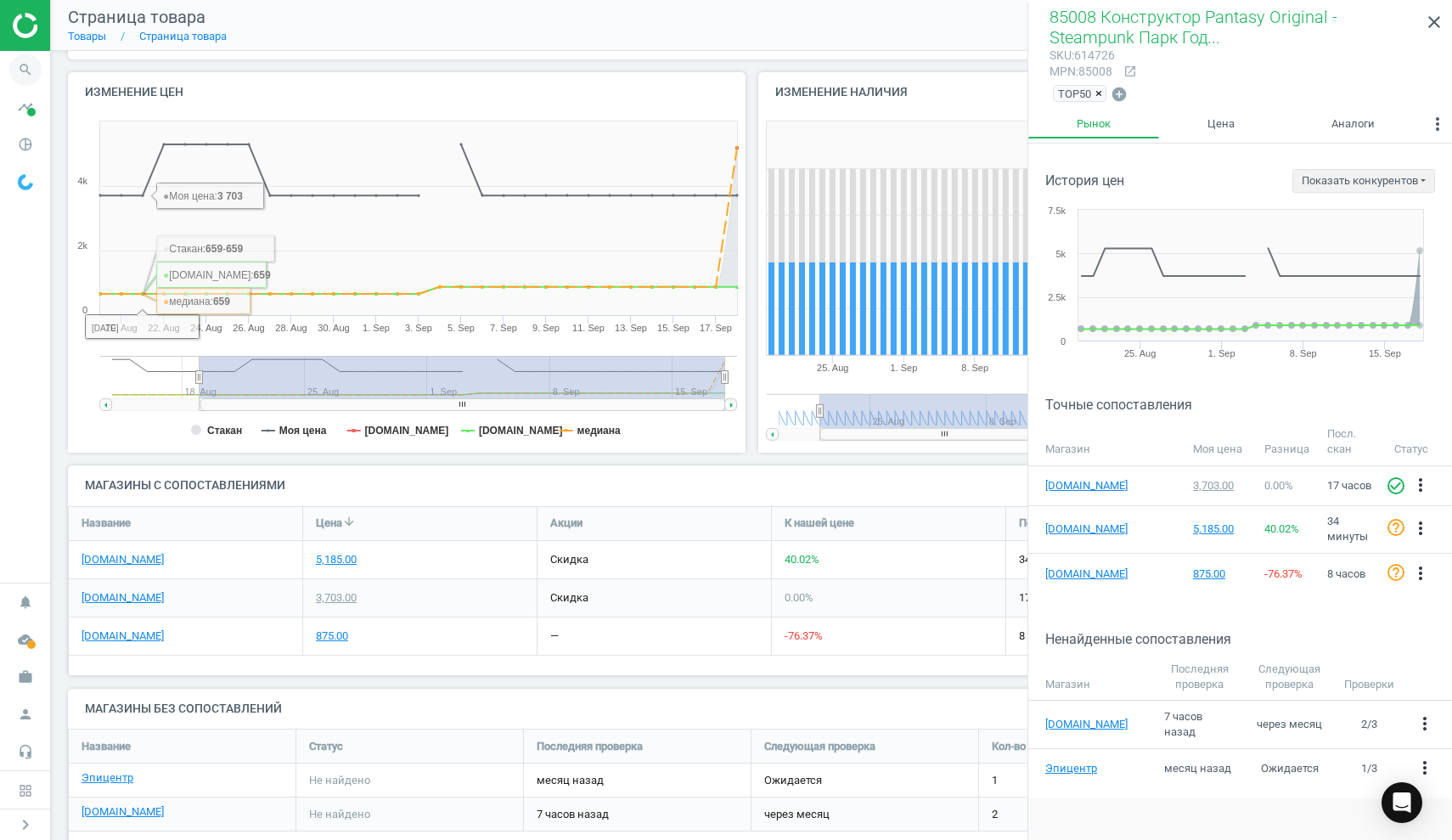
click at [23, 66] on icon "search" at bounding box center [25, 69] width 32 height 32
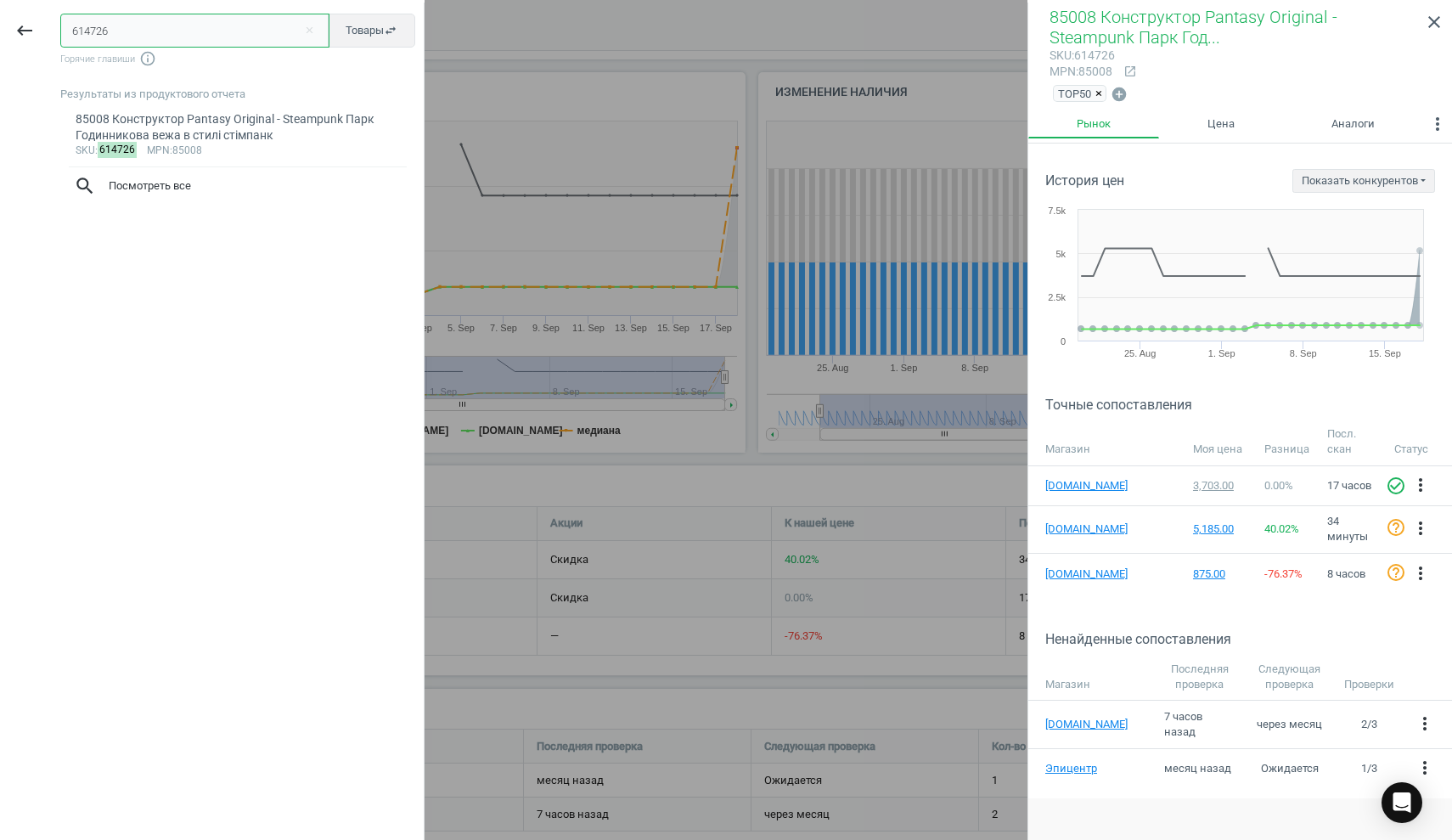
drag, startPoint x: 136, startPoint y: 38, endPoint x: 0, endPoint y: 27, distance: 136.4
click at [0, 27] on div "keyboard_backspace 614726 close Товары swap_horiz Горячие главиши info_outline …" at bounding box center [212, 422] width 425 height 840
paste input "815"
type input "614815"
click at [173, 124] on div "С250 Конструктор [PERSON_NAME] колісний навантажувач" at bounding box center [238, 128] width 325 height 33
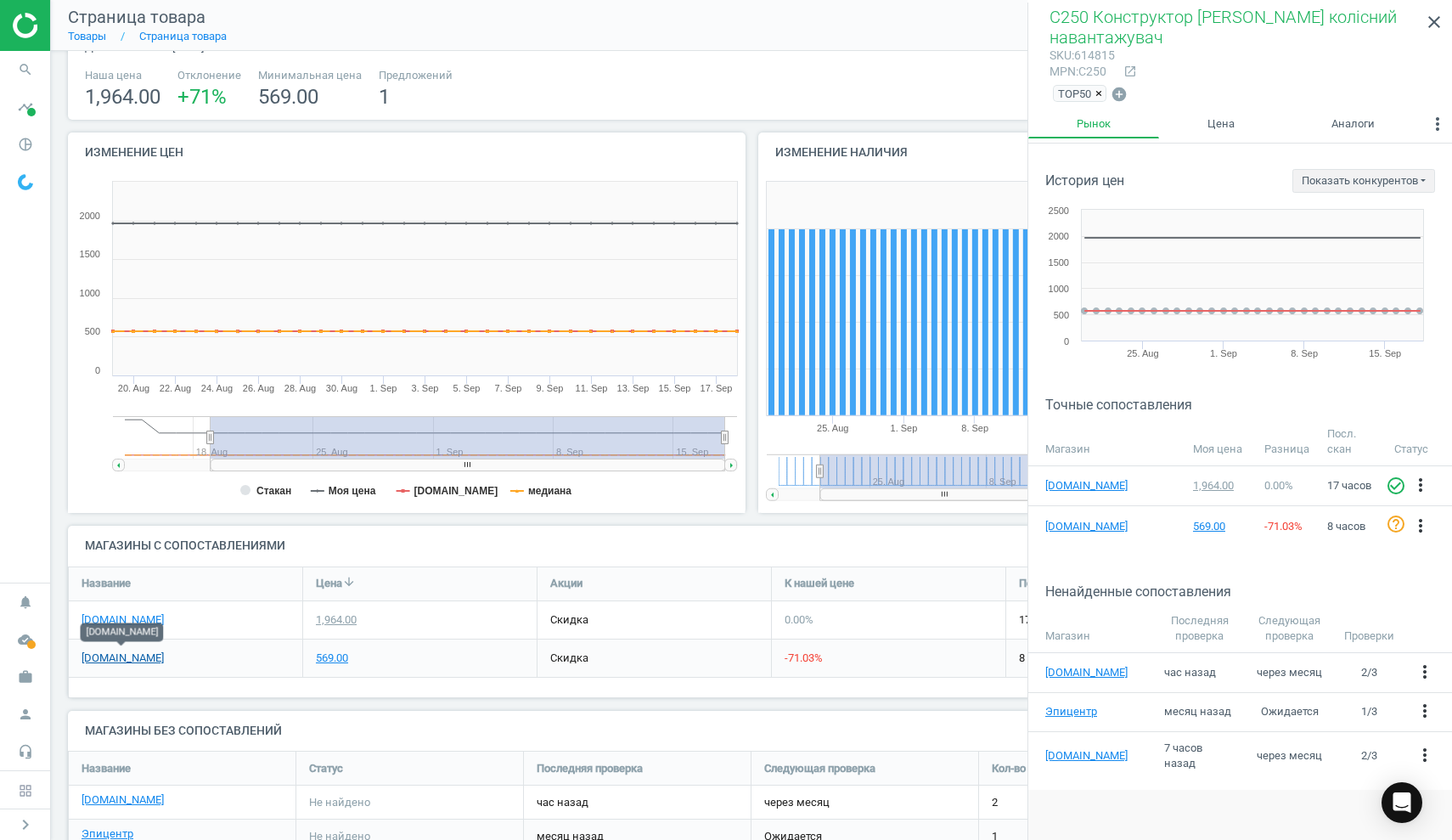
click at [134, 653] on link "[DOMAIN_NAME]" at bounding box center [122, 658] width 82 height 16
click at [342, 614] on div "1,964.00" at bounding box center [337, 620] width 41 height 16
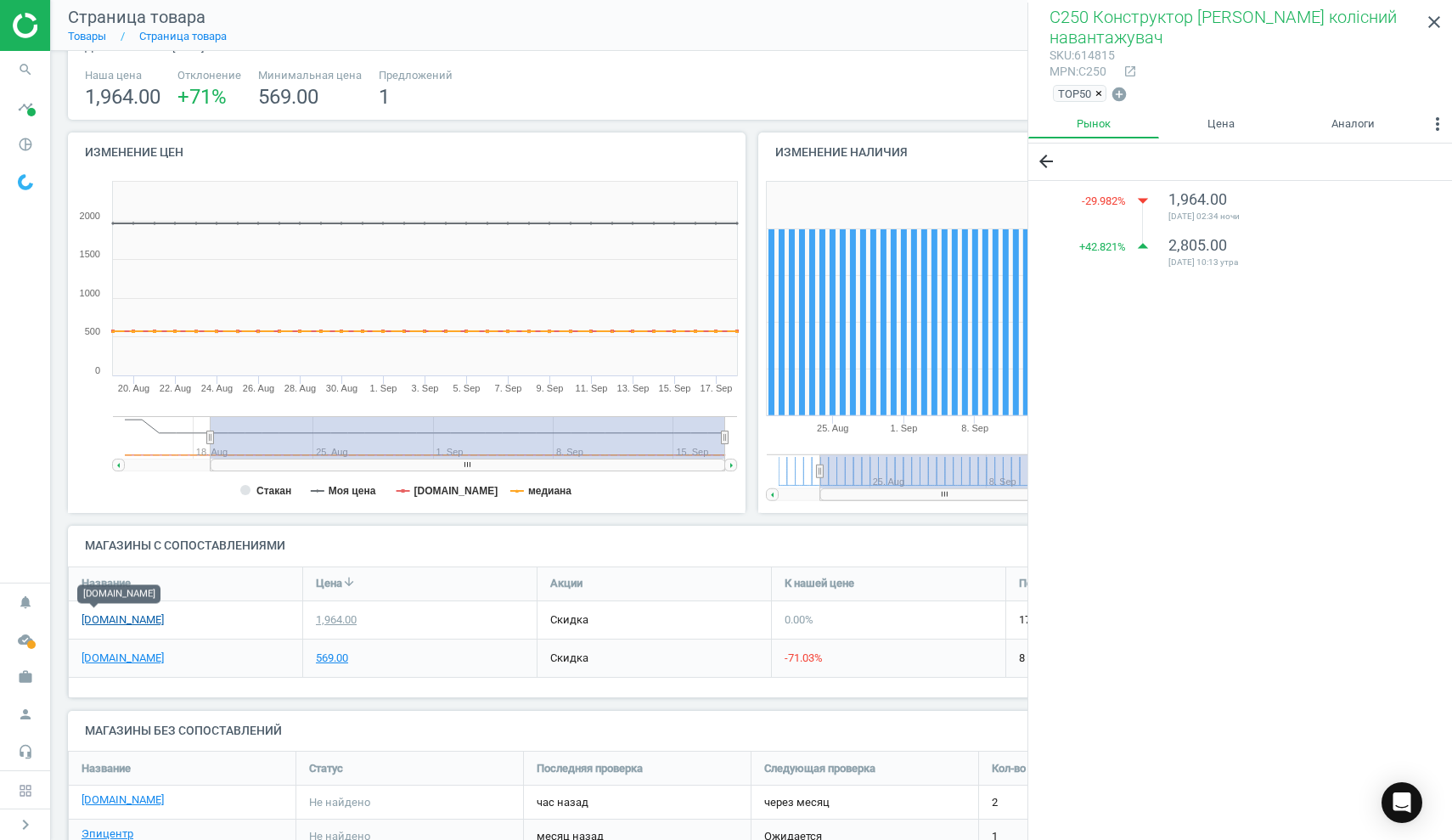
click at [98, 619] on link "[DOMAIN_NAME]" at bounding box center [122, 620] width 82 height 16
